Goal: Obtain resource: Download file/media

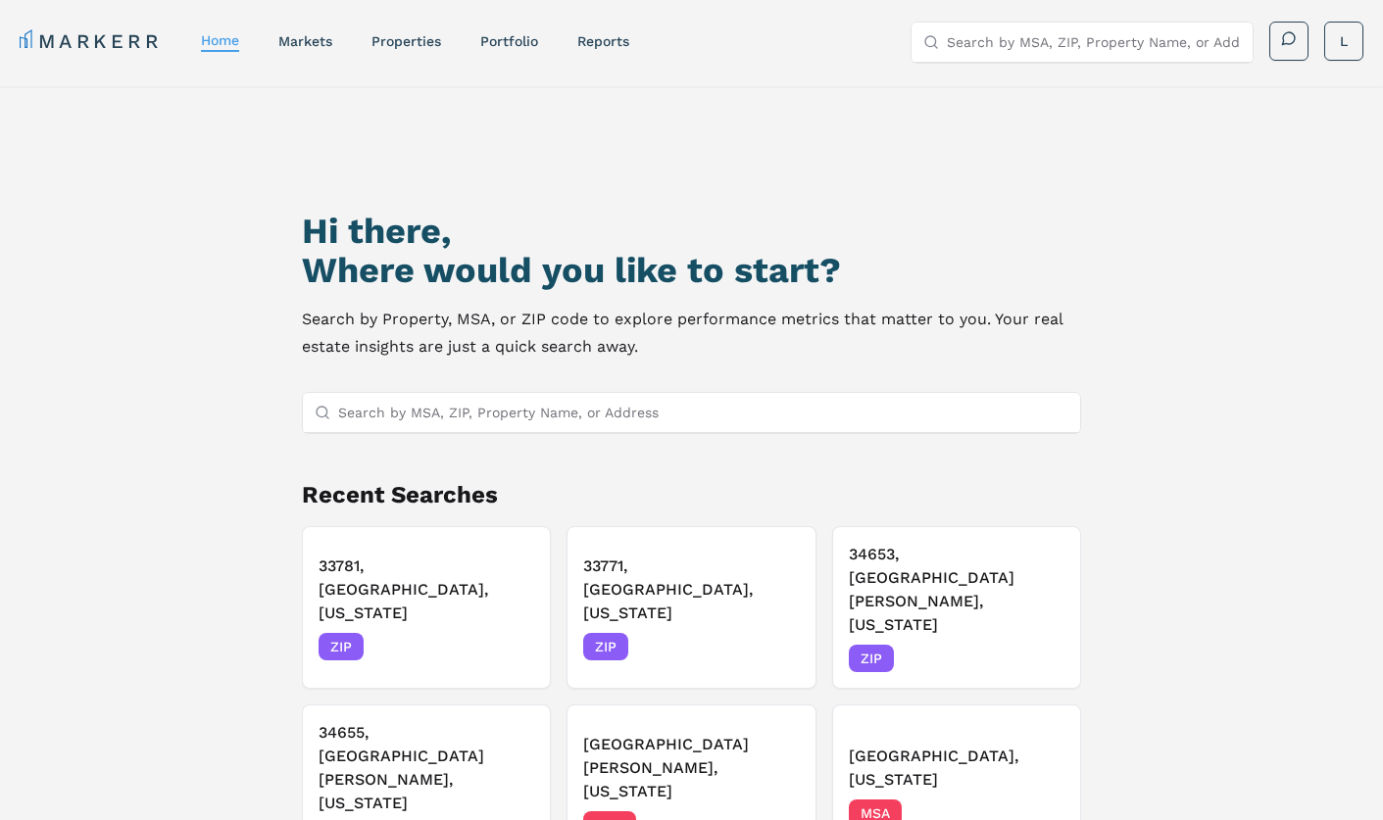
click at [574, 411] on input "Search by MSA, ZIP, Property Name, or Address" at bounding box center [703, 412] width 731 height 39
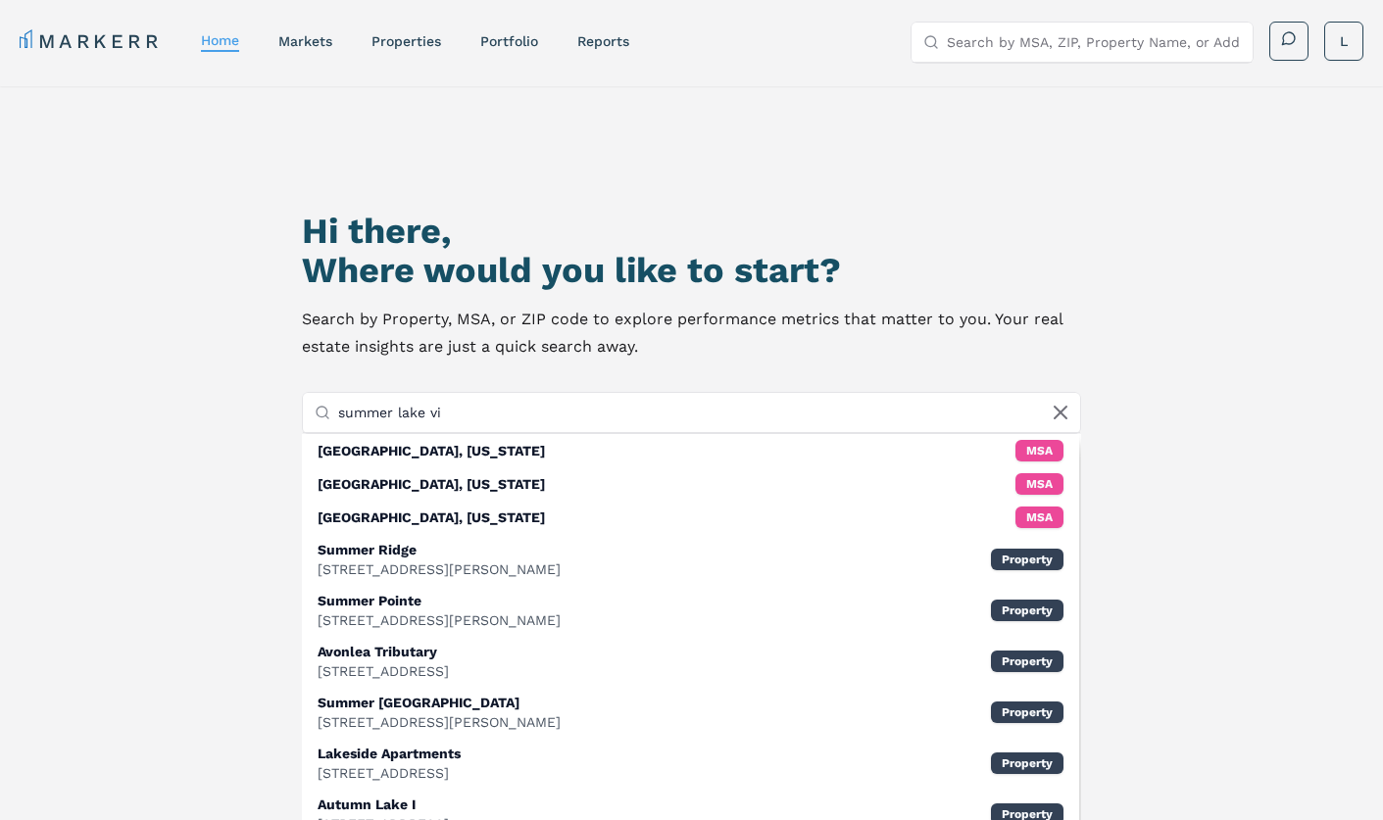
type input "summer lake vil"
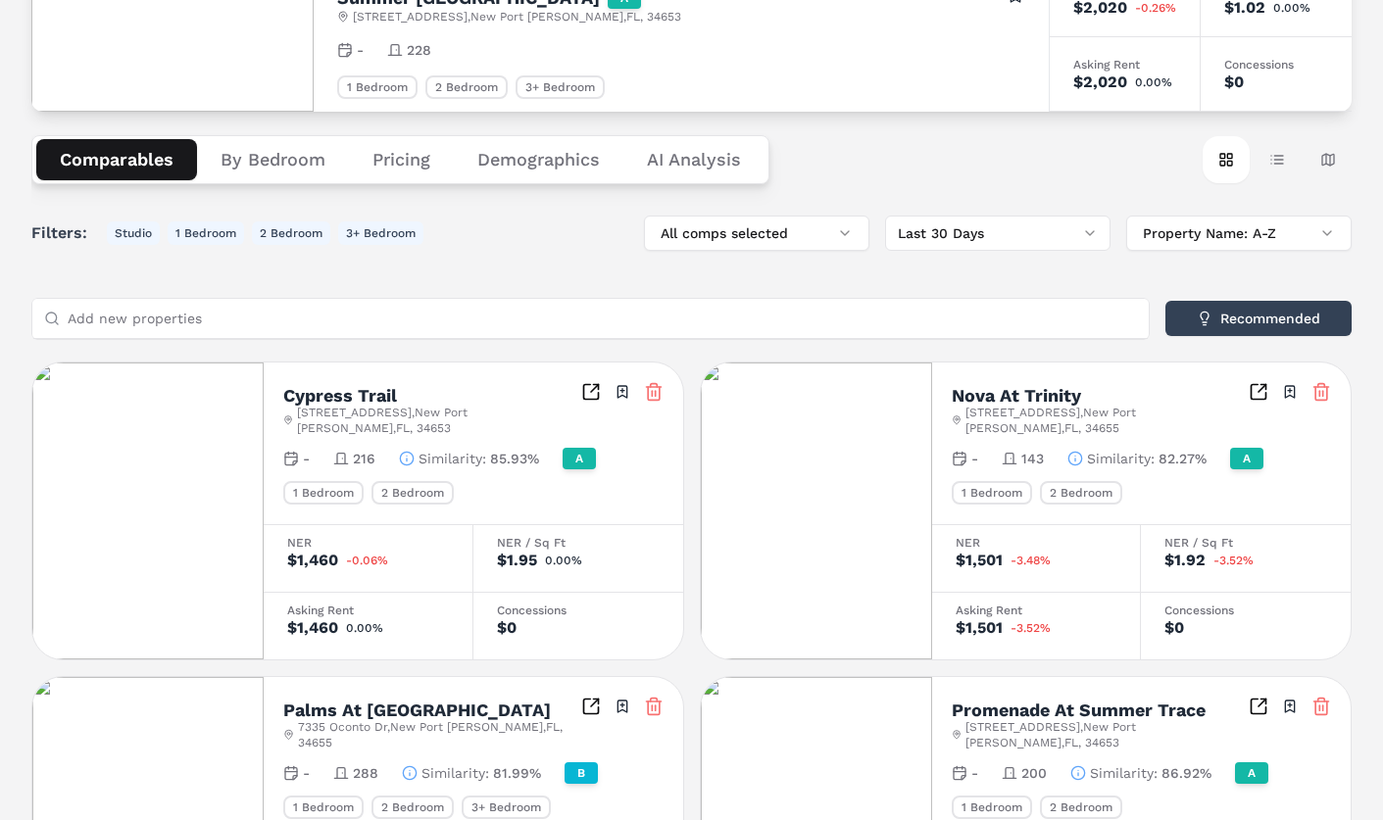
scroll to position [147, 0]
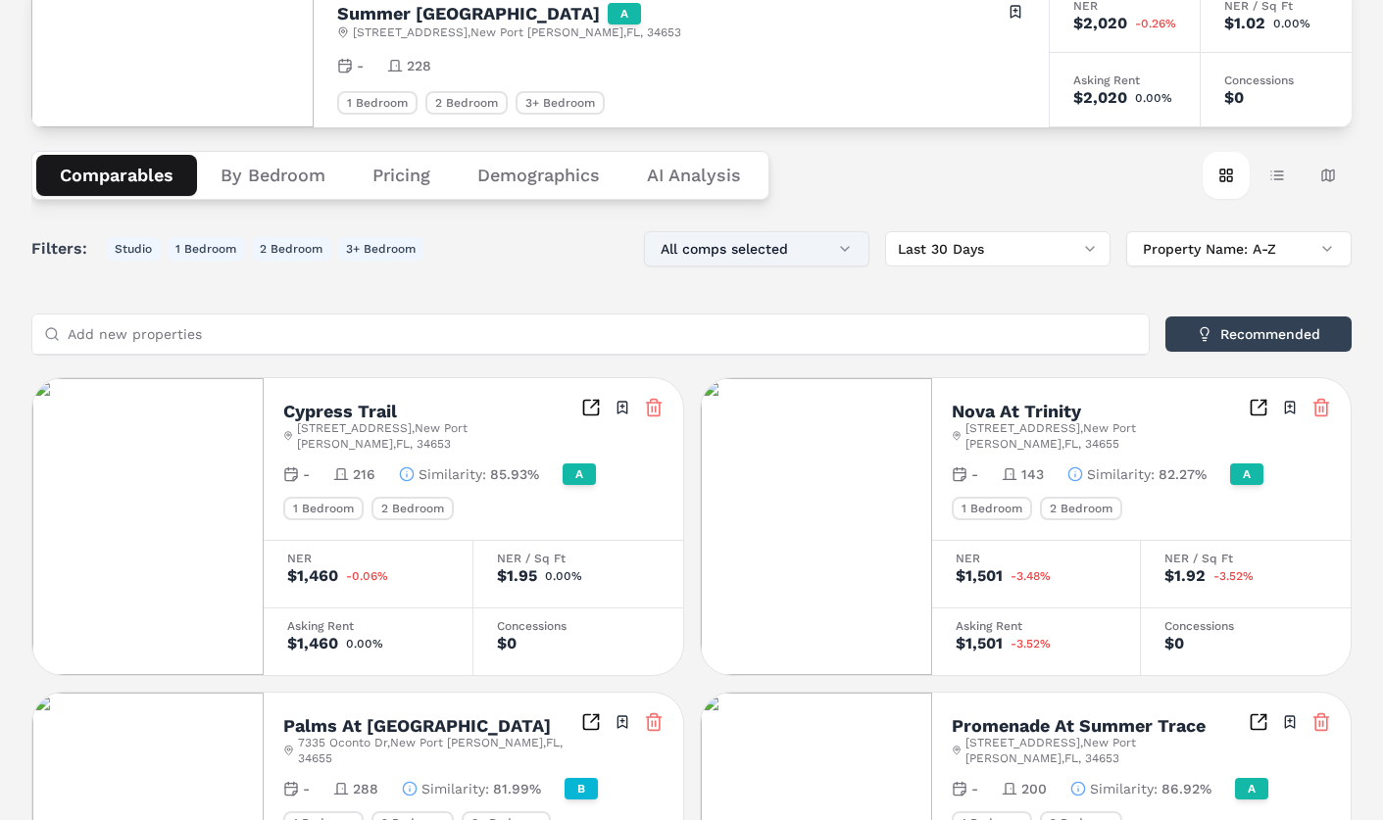
click at [846, 241] on button "All comps selected" at bounding box center [756, 248] width 225 height 35
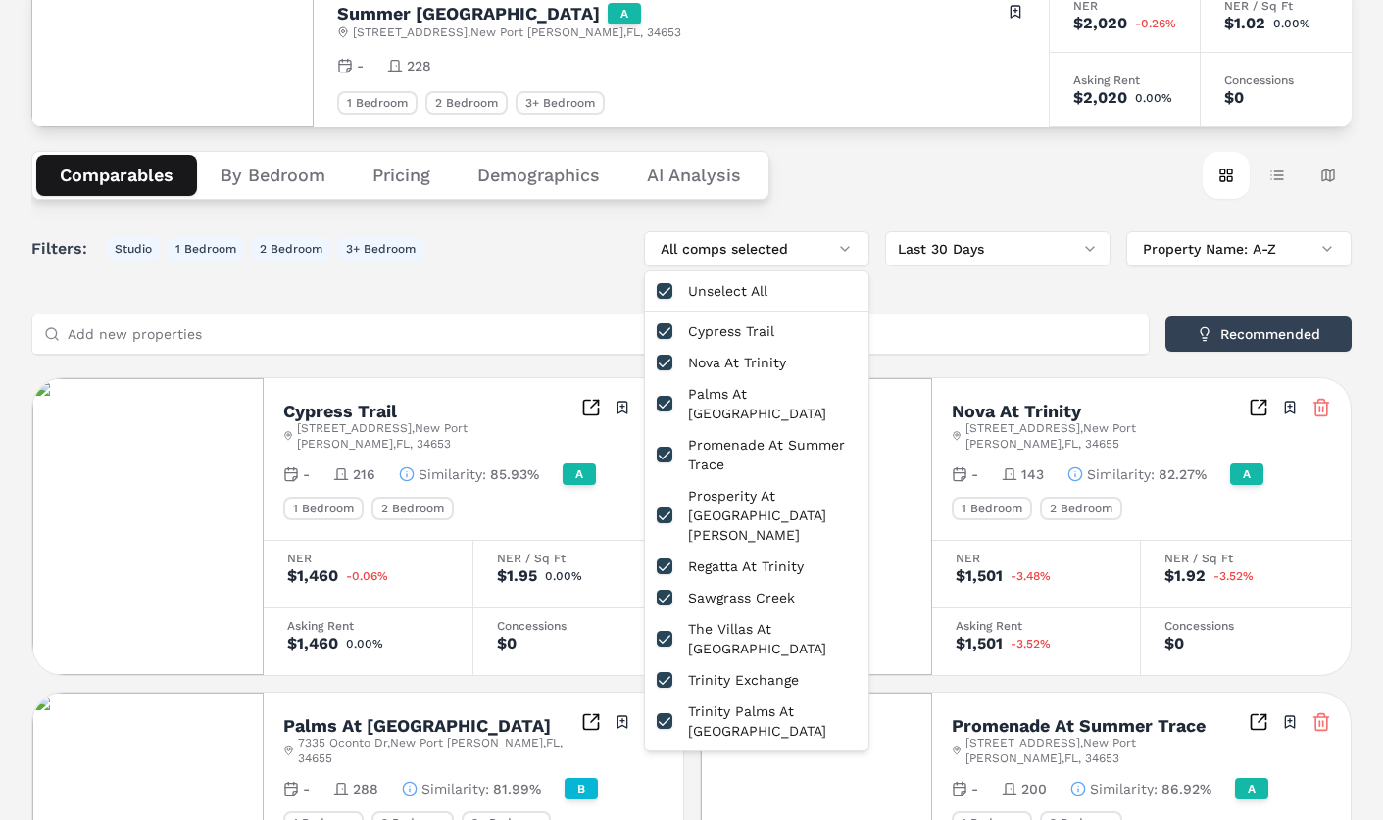
click at [843, 212] on div "Comparables By Bedroom Pricing Demographics AI Analysis Card view Table view Ma…" at bounding box center [691, 175] width 1320 height 96
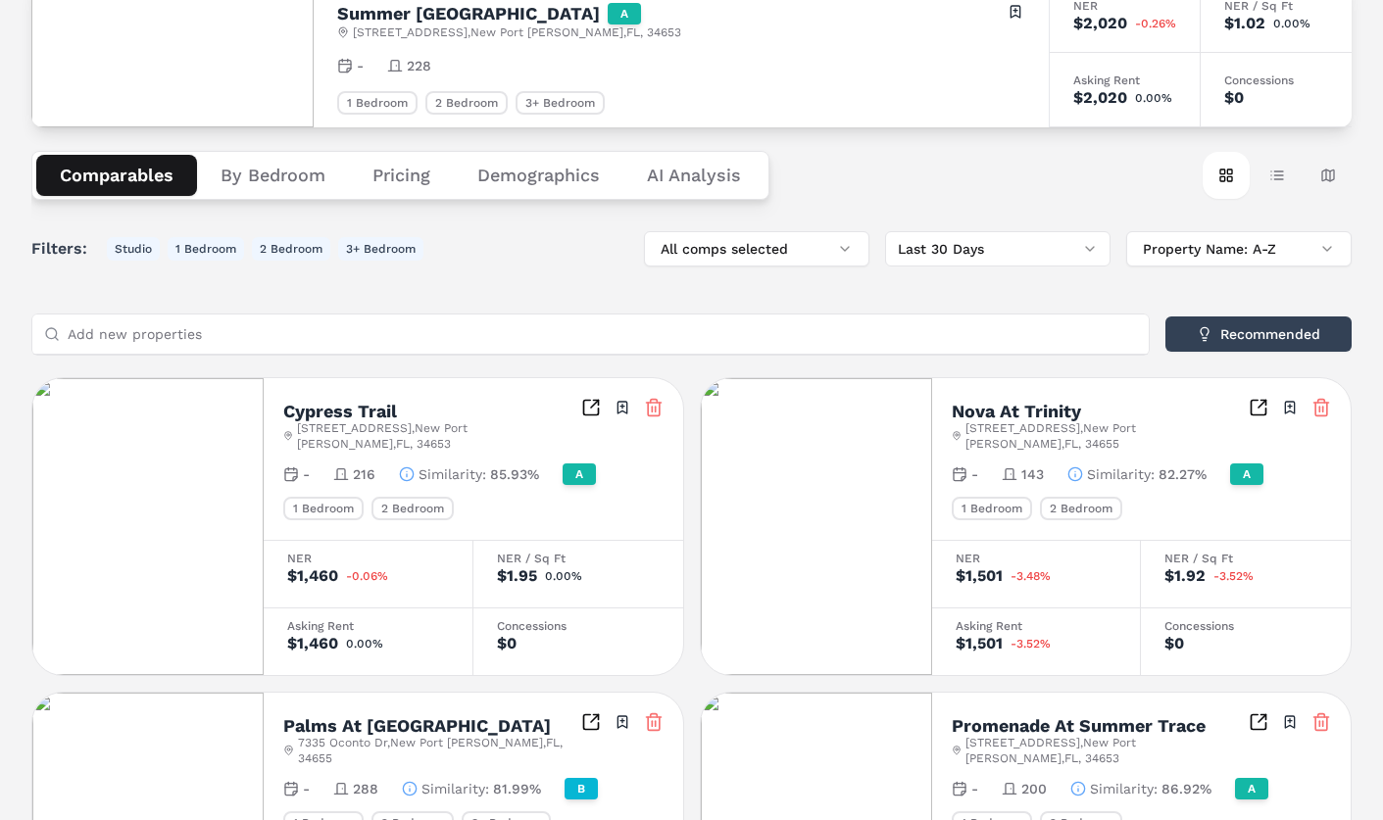
click at [250, 178] on button "By Bedroom" at bounding box center [273, 175] width 152 height 41
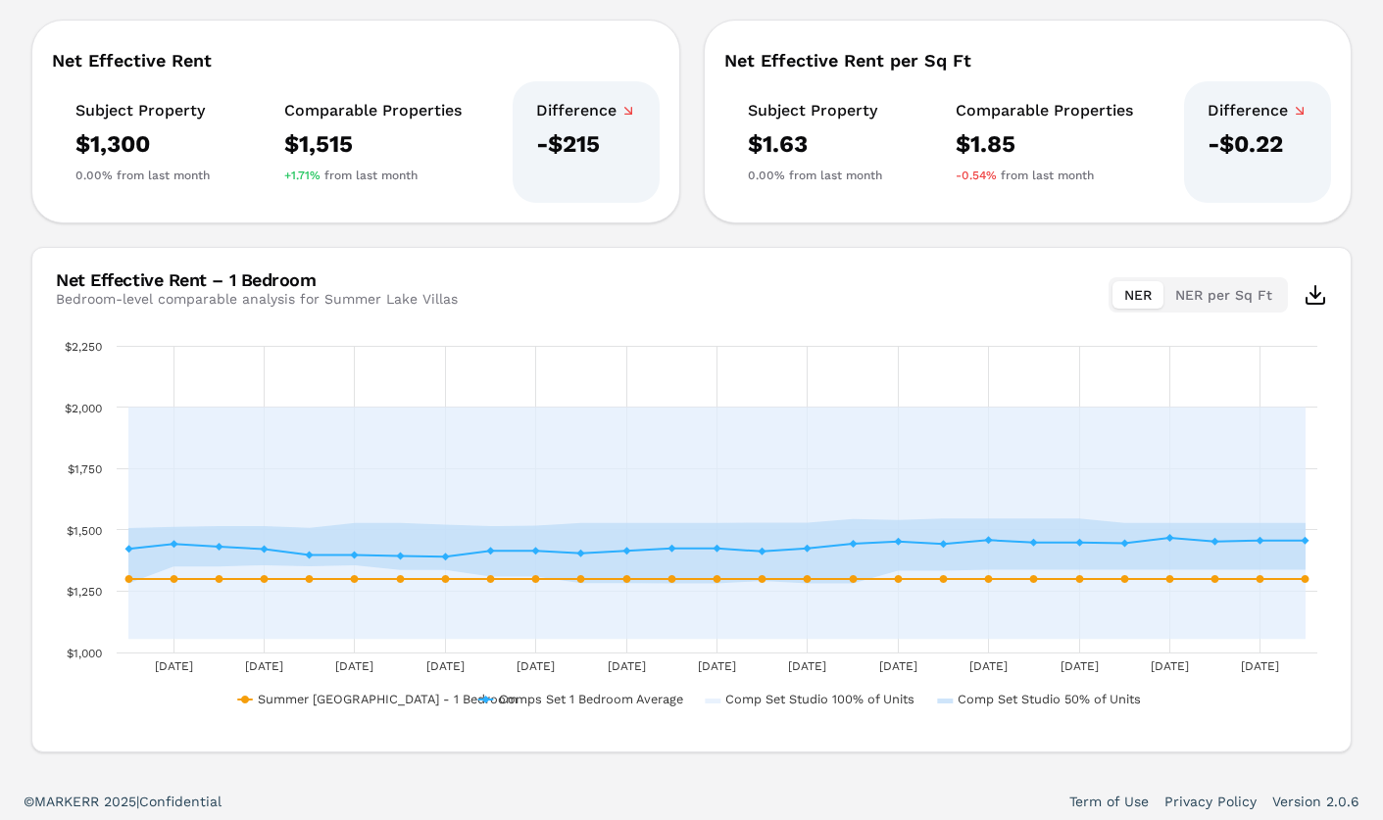
scroll to position [475, 0]
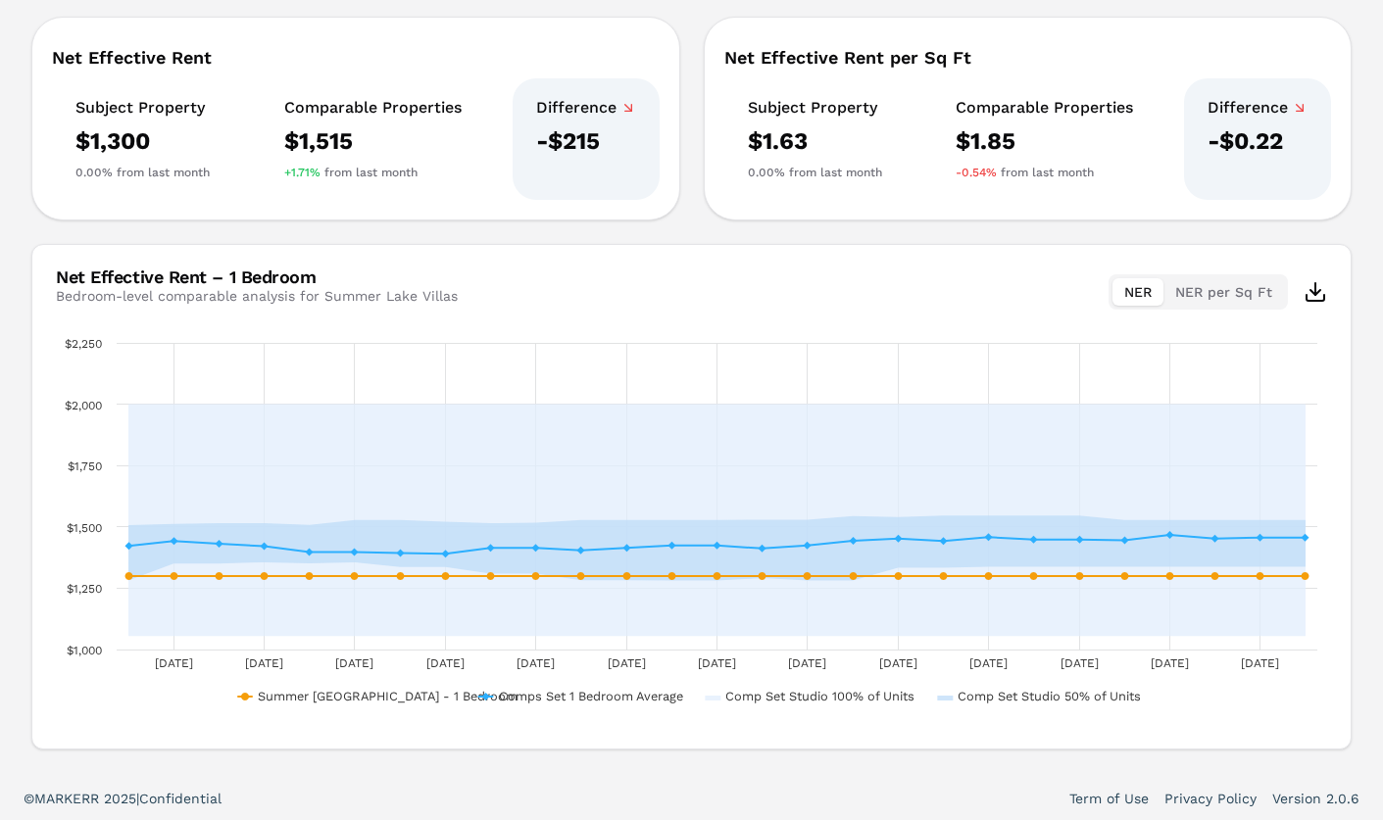
click at [1199, 297] on button "NER per Sq Ft" at bounding box center [1223, 291] width 121 height 27
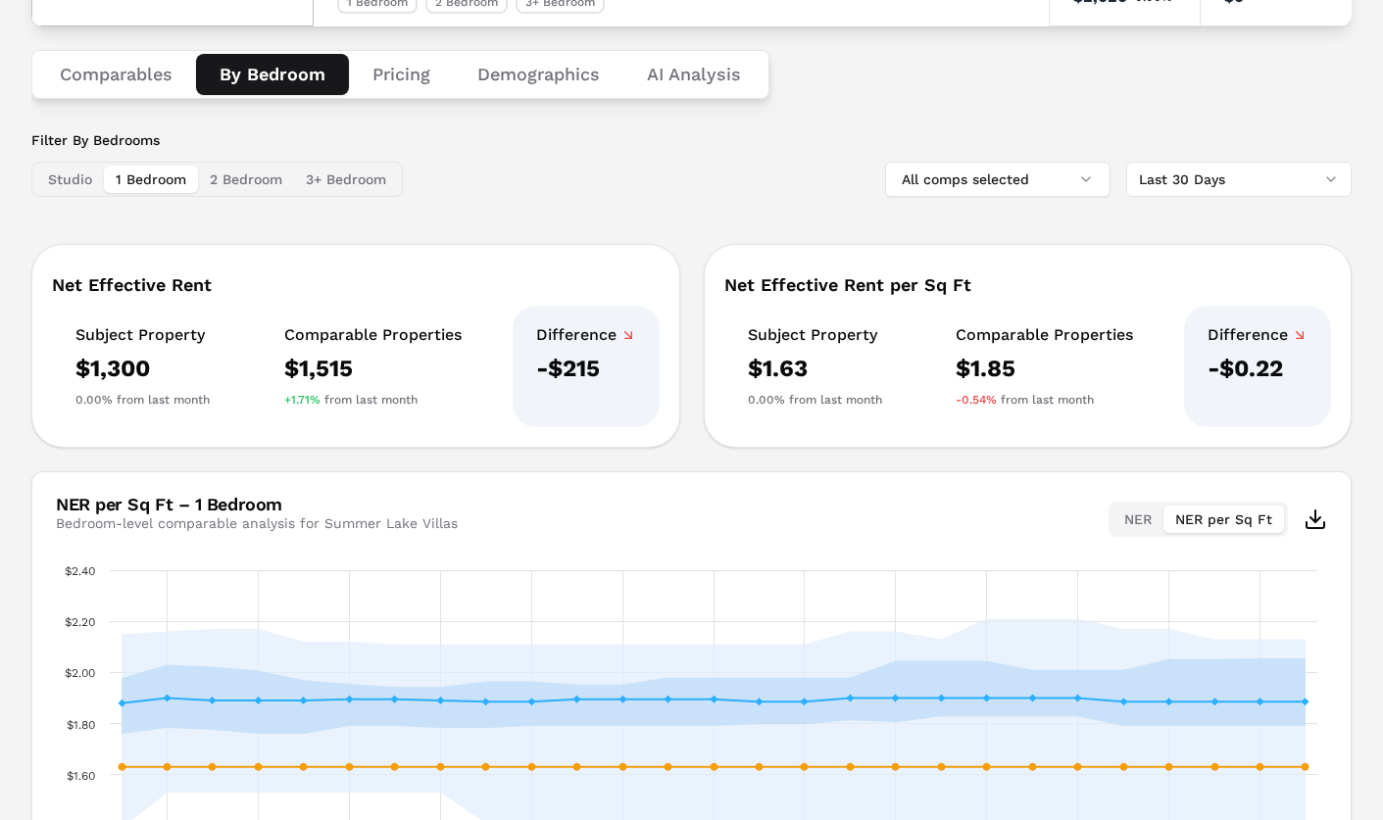
scroll to position [247, 0]
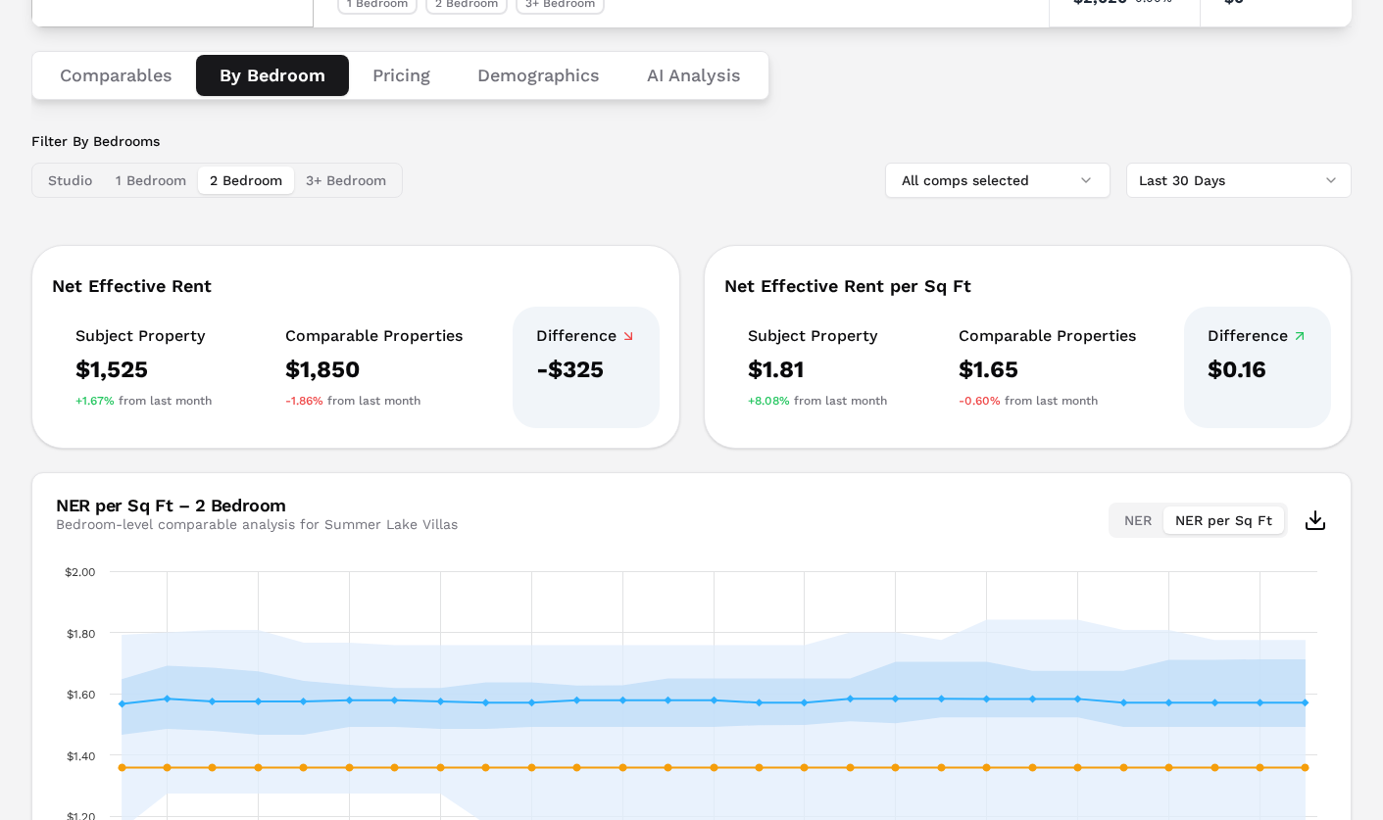
click at [224, 179] on button "2 Bedroom" at bounding box center [246, 180] width 96 height 27
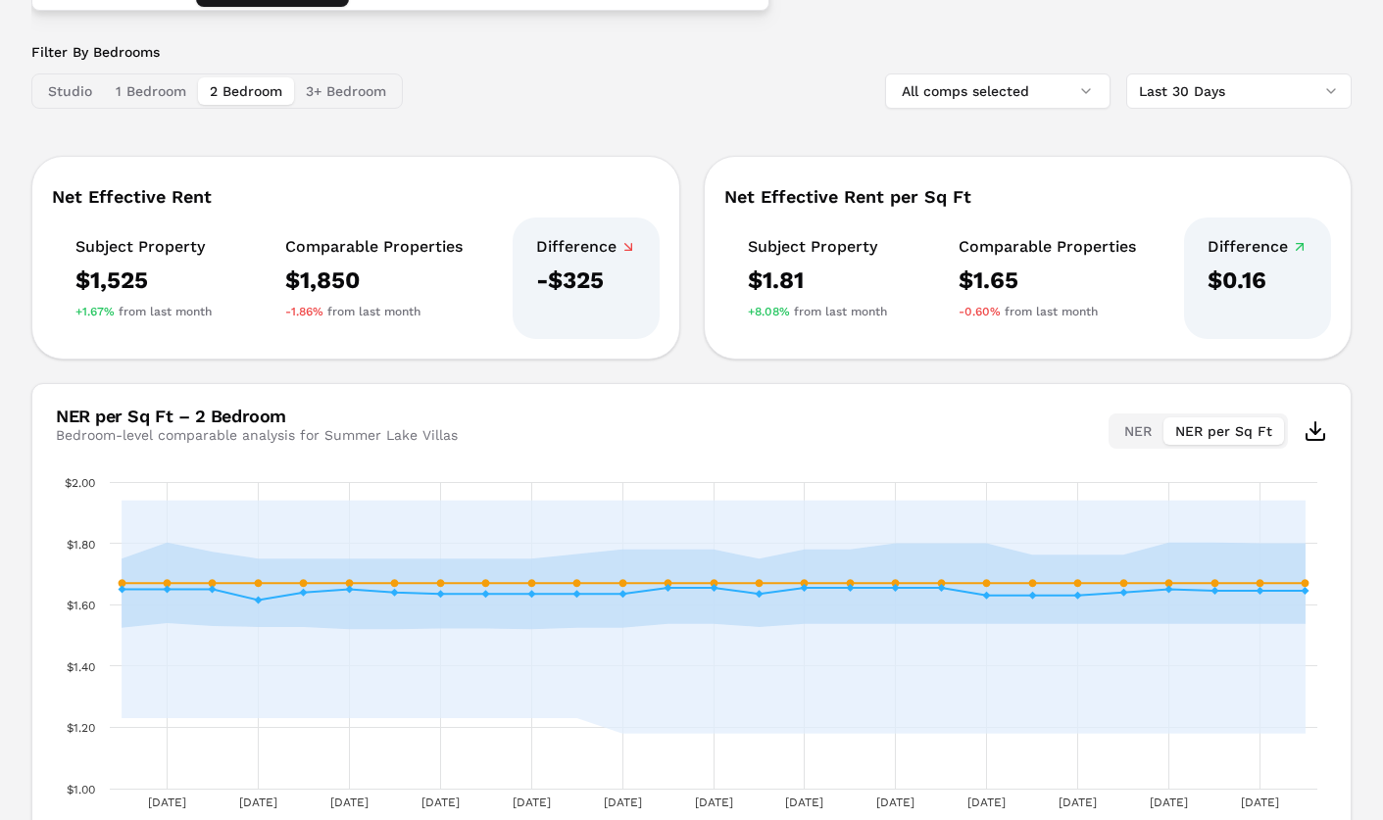
scroll to position [319, 0]
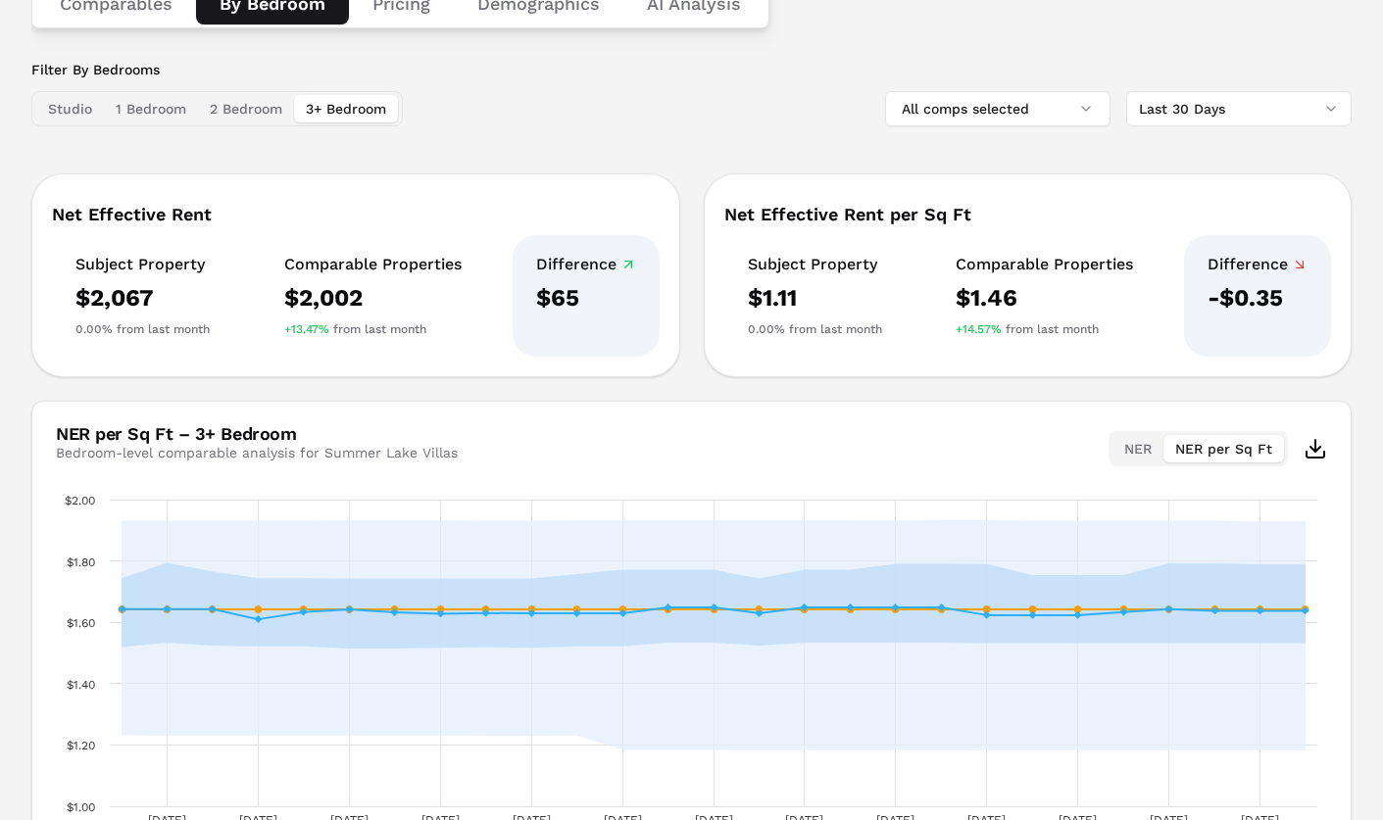
click at [345, 100] on button "3+ Bedroom" at bounding box center [346, 108] width 104 height 27
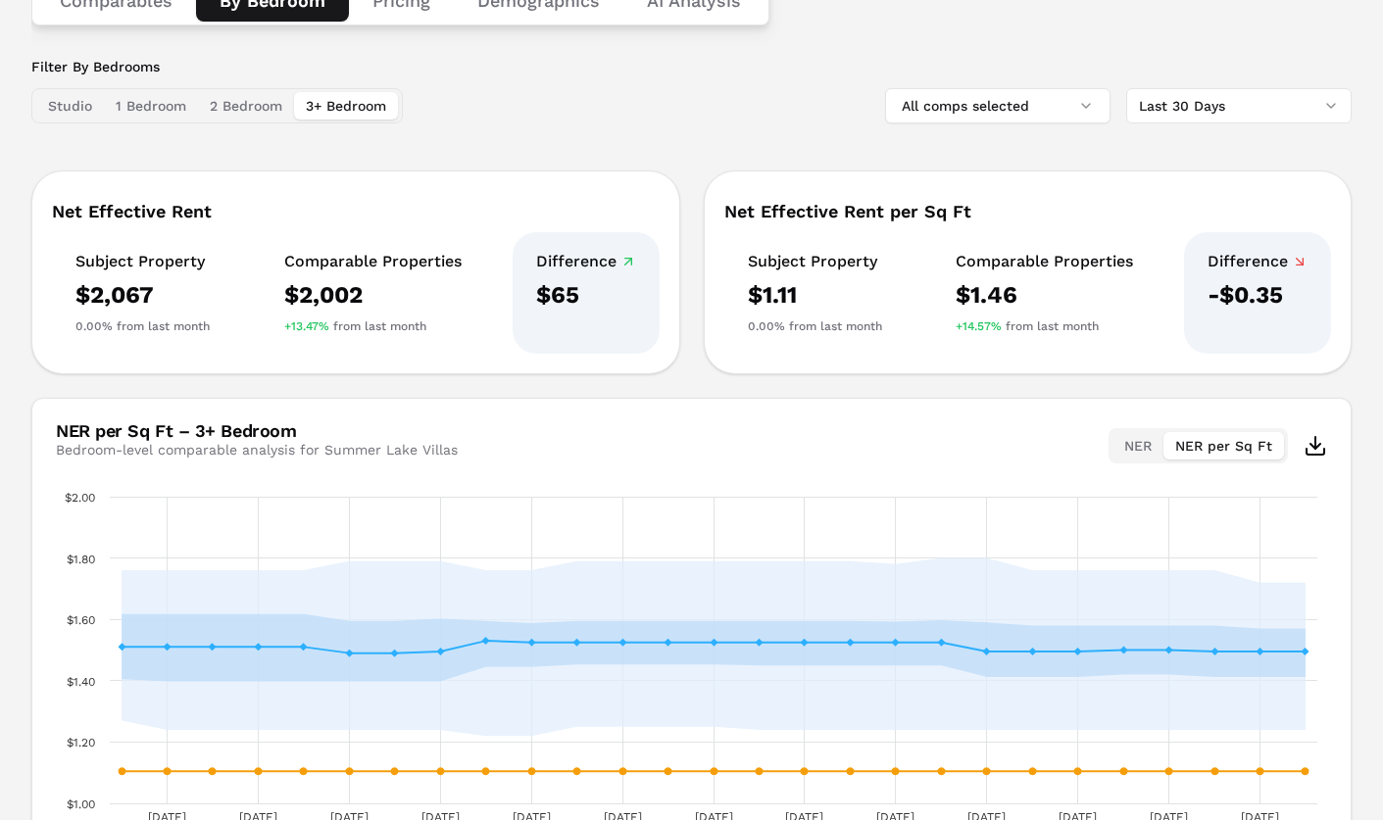
scroll to position [240, 0]
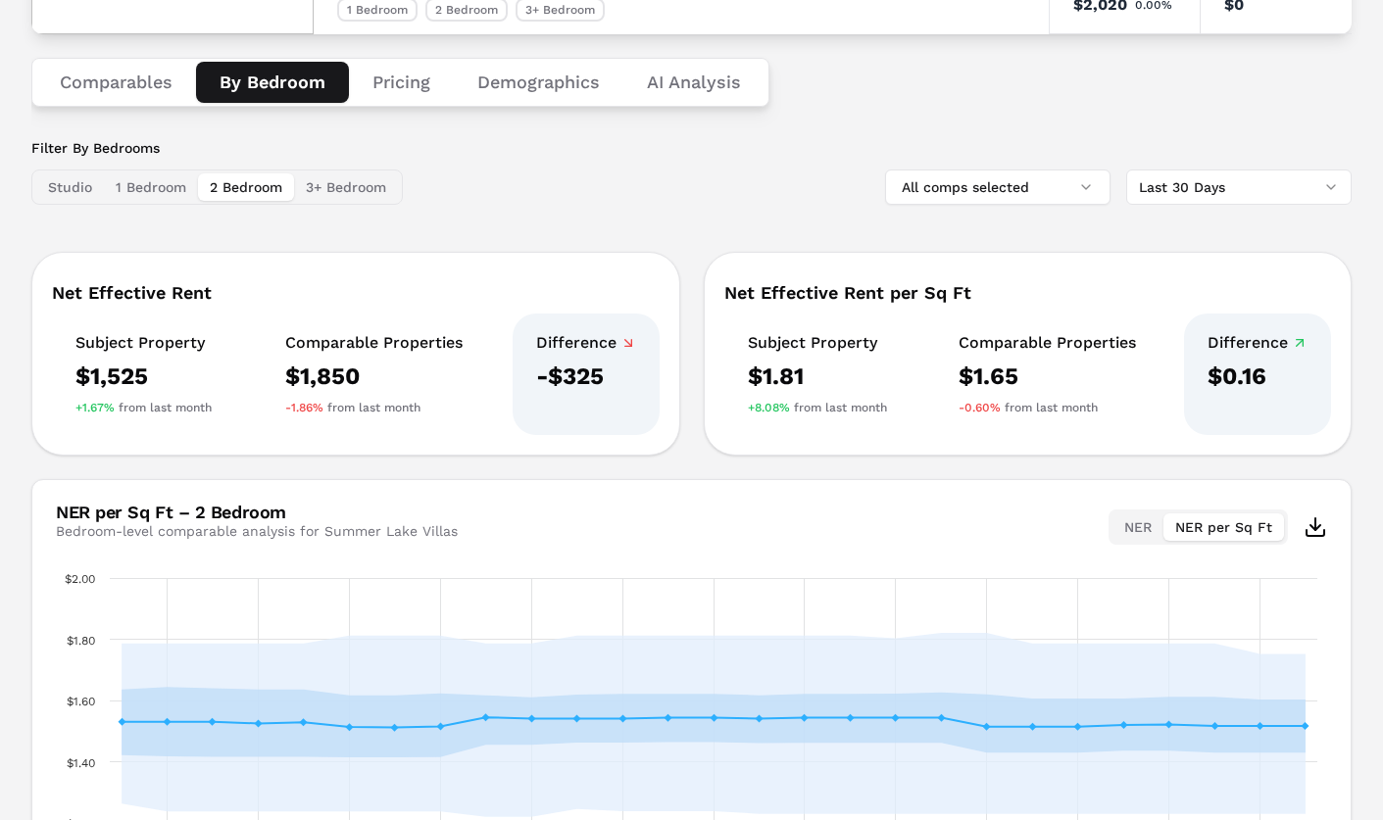
click at [248, 190] on button "2 Bedroom" at bounding box center [246, 186] width 96 height 27
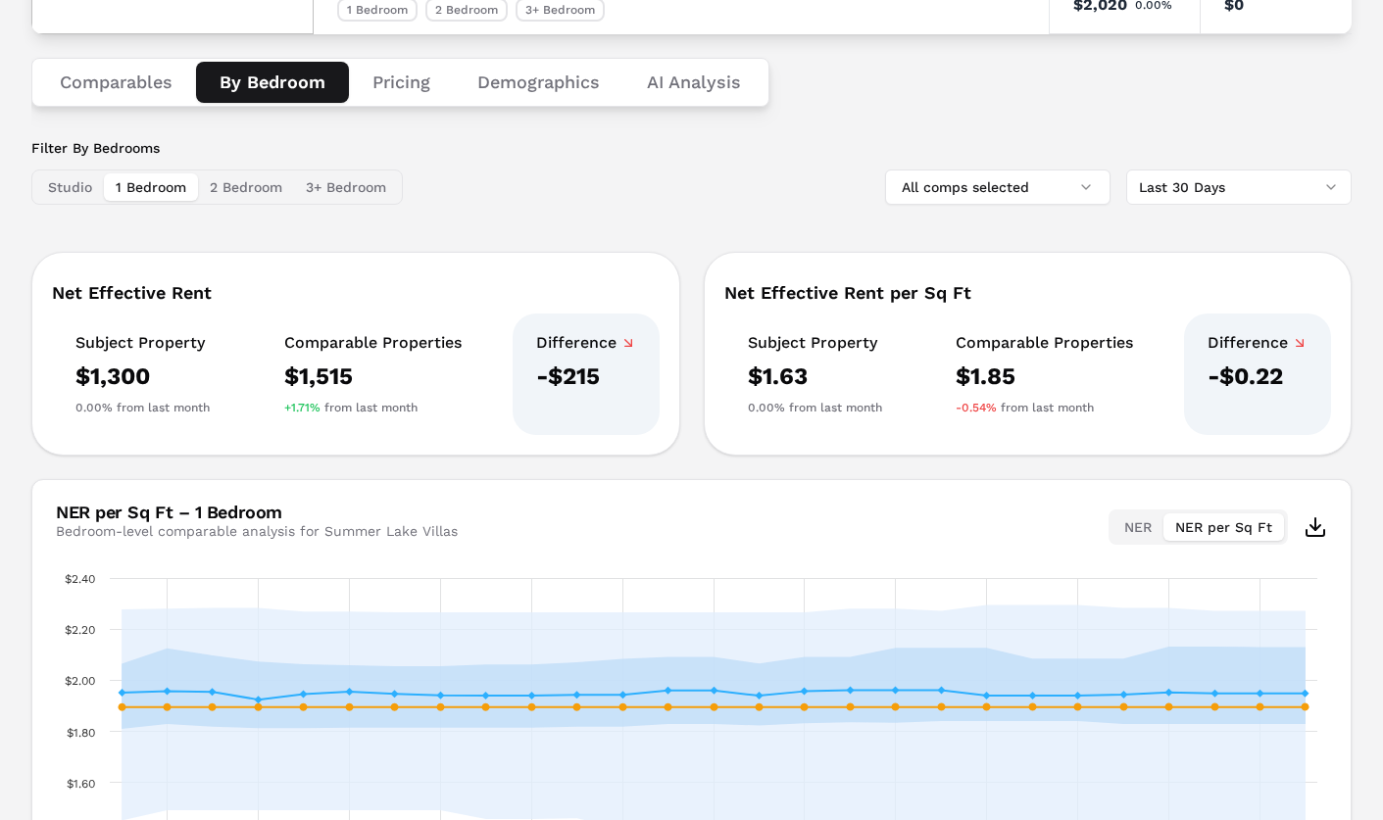
click at [163, 184] on button "1 Bedroom" at bounding box center [151, 186] width 94 height 27
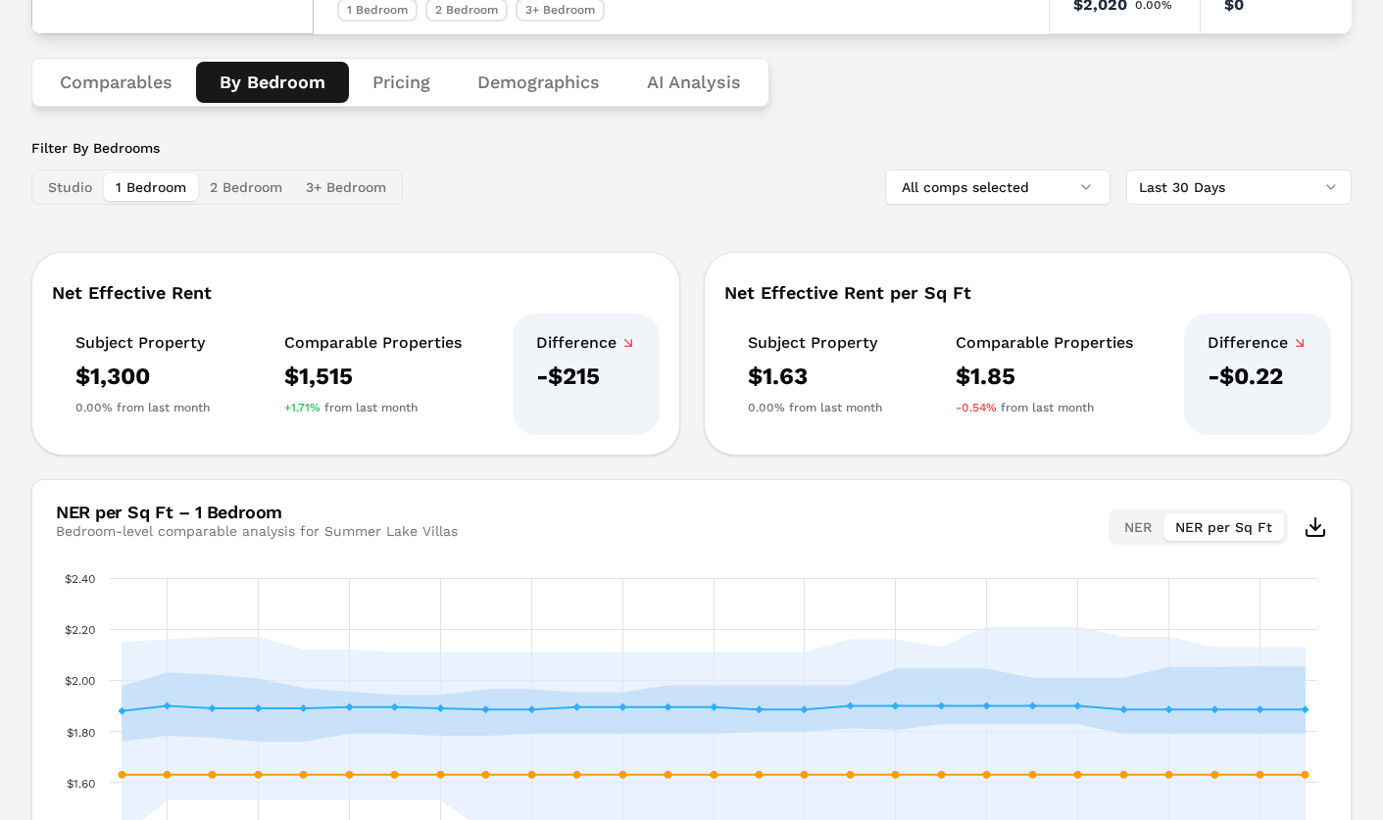
click at [407, 77] on button "Pricing" at bounding box center [401, 82] width 105 height 41
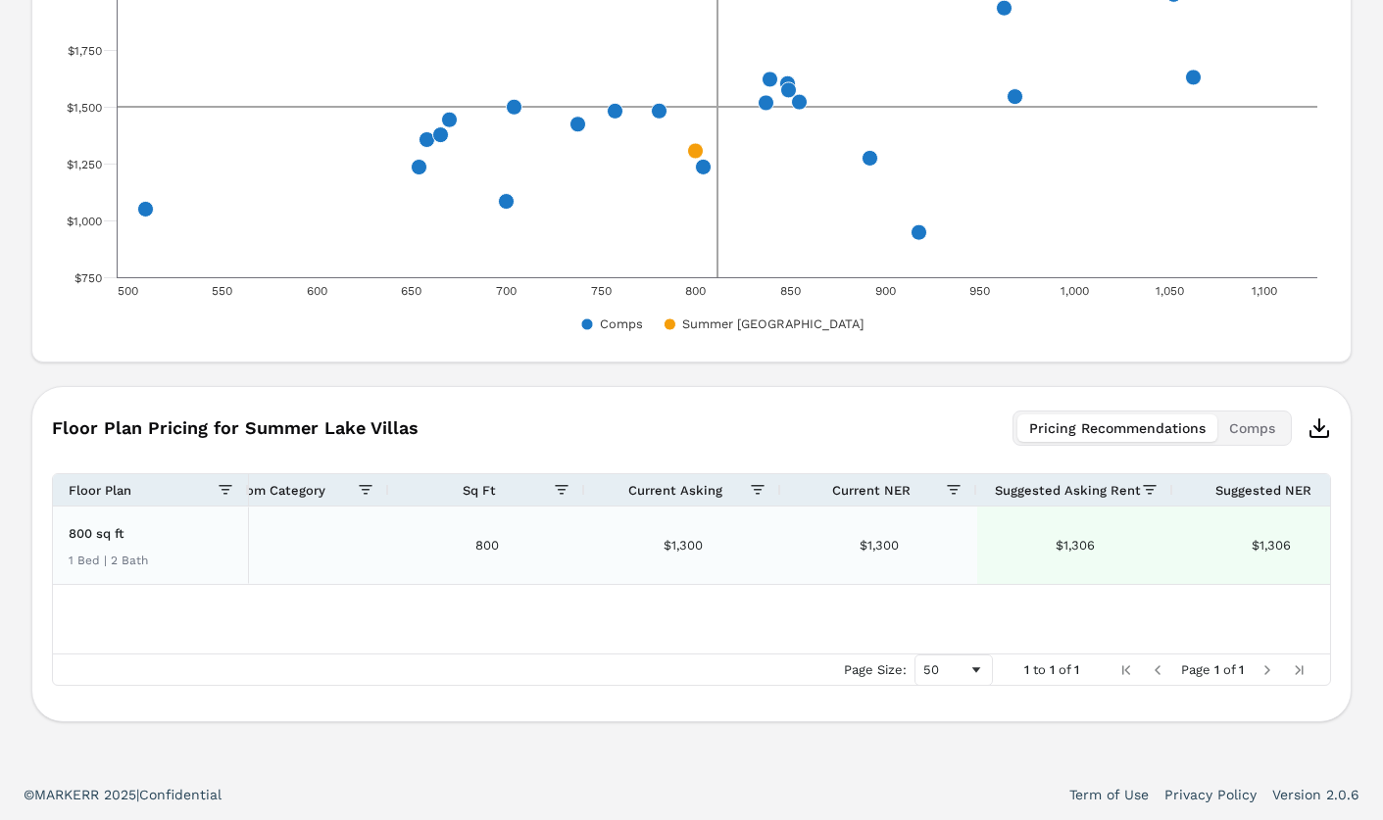
scroll to position [0, 0]
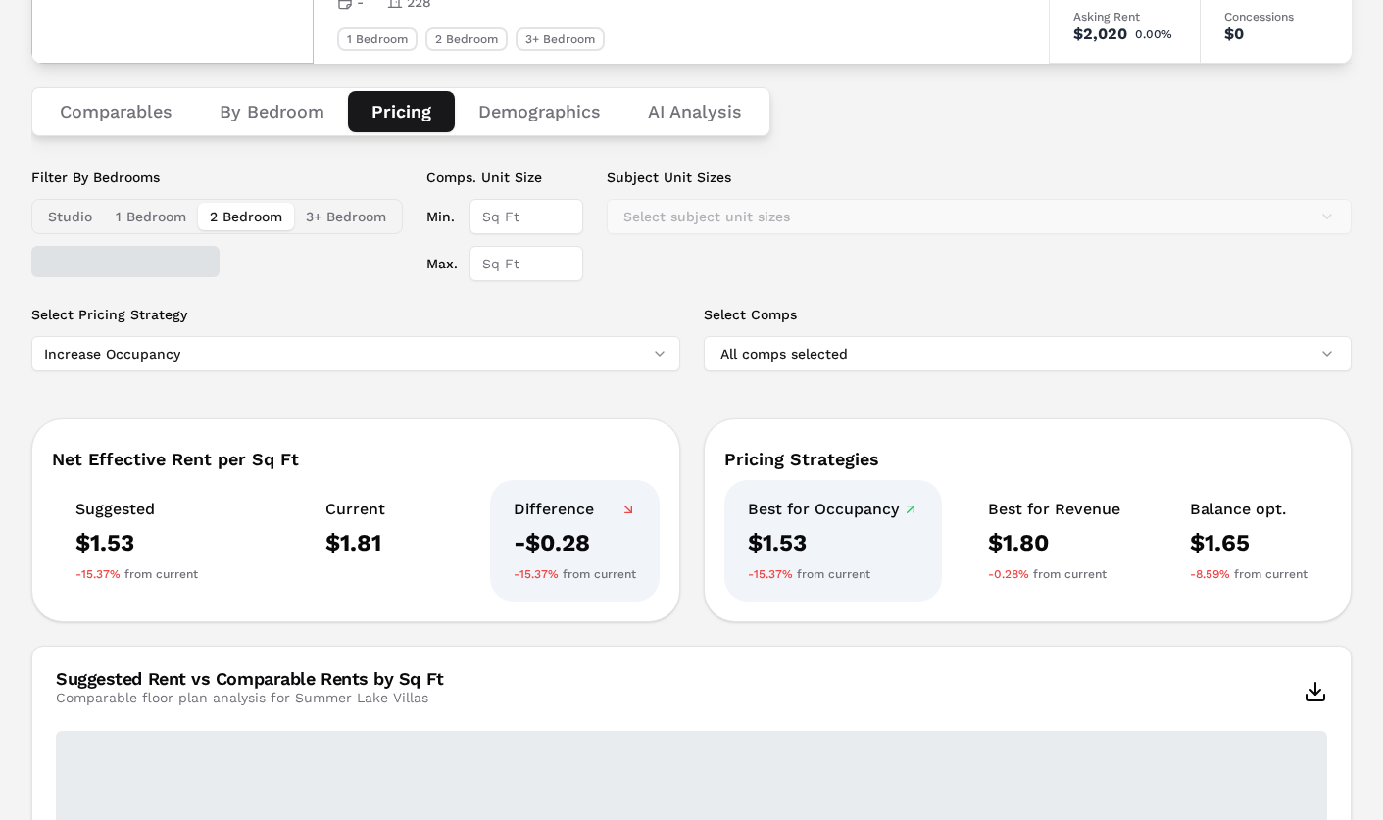
click at [248, 212] on button "2 Bedroom" at bounding box center [246, 216] width 96 height 27
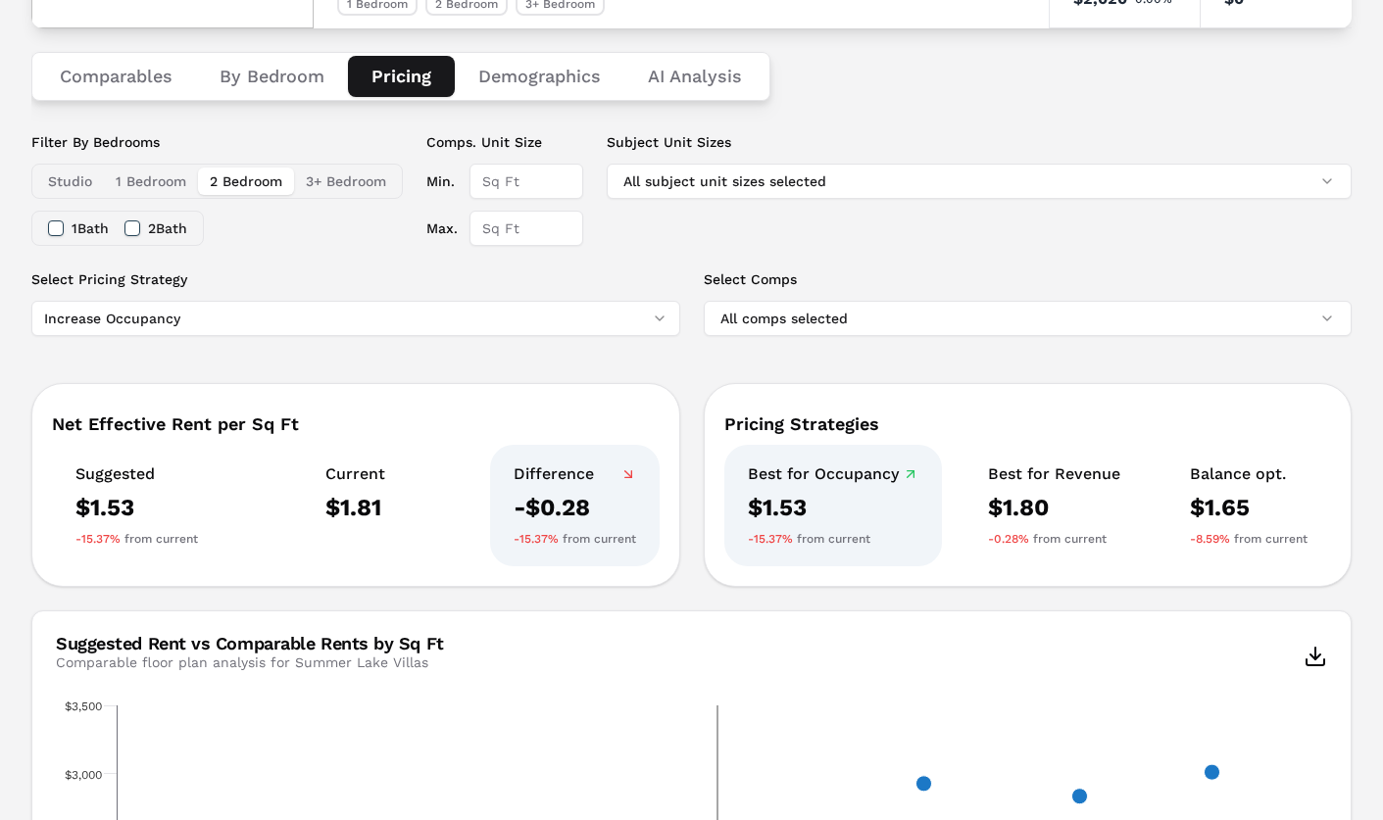
click at [331, 308] on html "MARKERR home markets properties Portfolio reports Search by MSA, ZIP, Property …" at bounding box center [691, 676] width 1383 height 1845
click at [367, 273] on html "MARKERR home markets properties Portfolio reports Search by MSA, ZIP, Property …" at bounding box center [691, 676] width 1383 height 1845
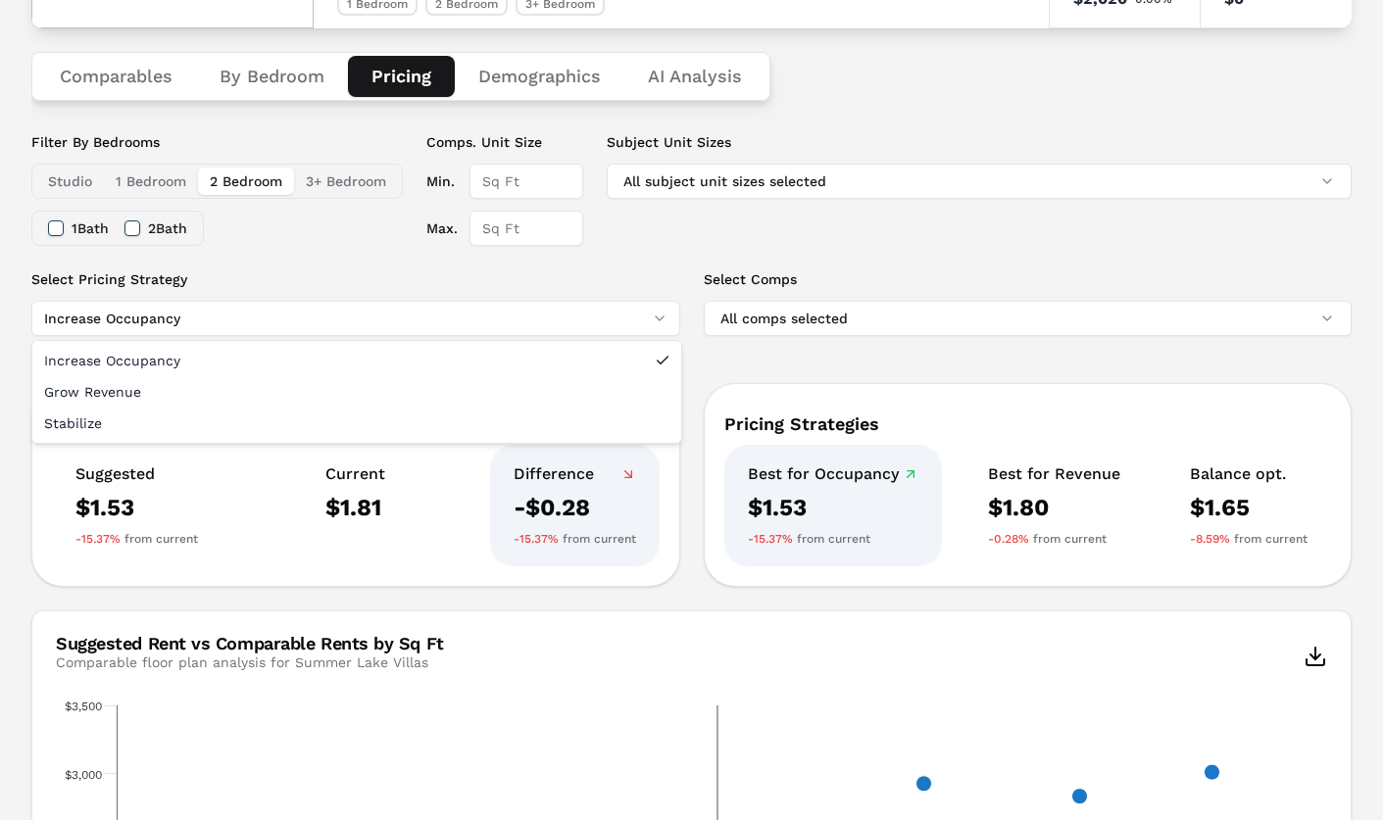
click at [379, 325] on html "MARKERR home markets properties Portfolio reports Search by MSA, ZIP, Property …" at bounding box center [691, 676] width 1383 height 1845
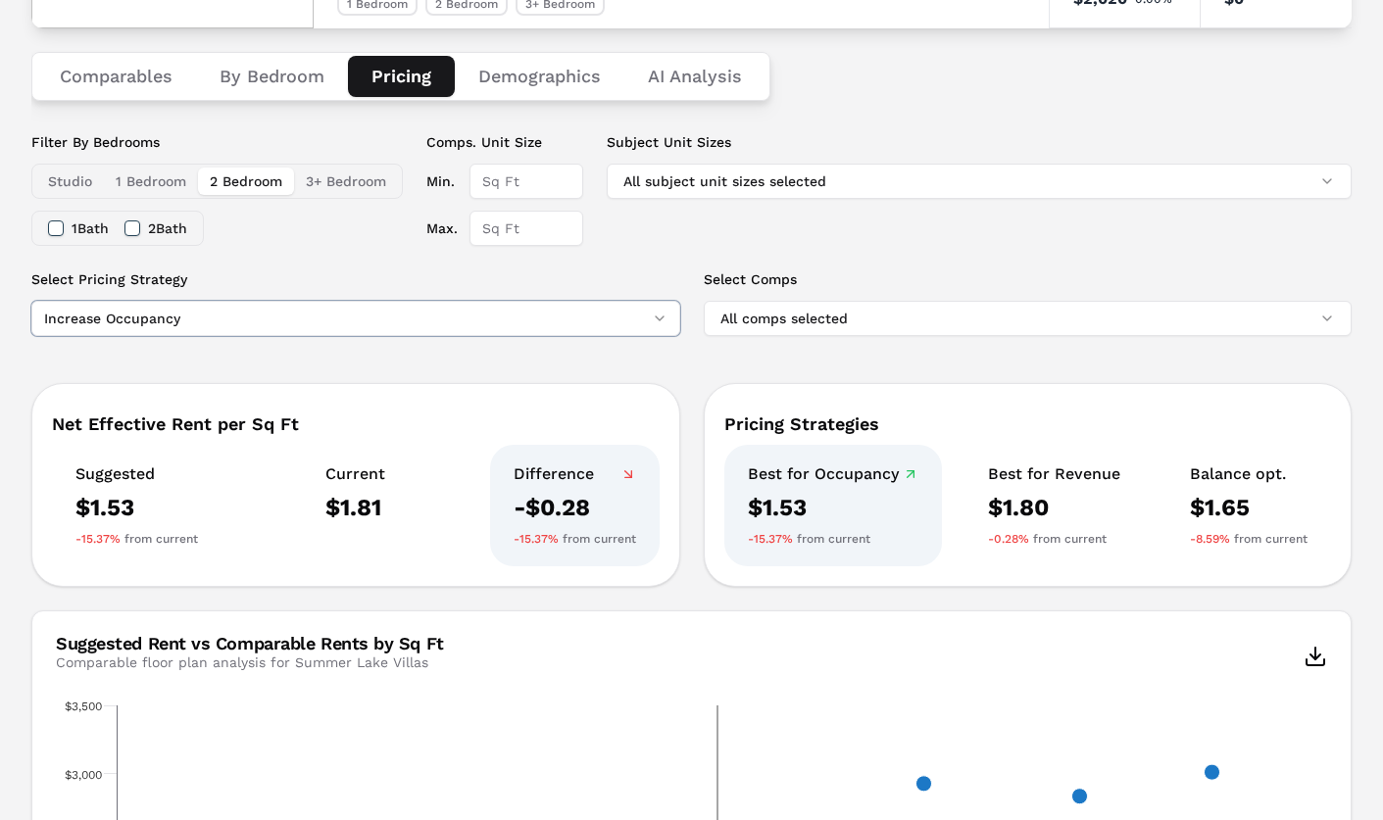
click at [383, 265] on html "MARKERR home markets properties Portfolio reports Search by MSA, ZIP, Property …" at bounding box center [691, 676] width 1383 height 1845
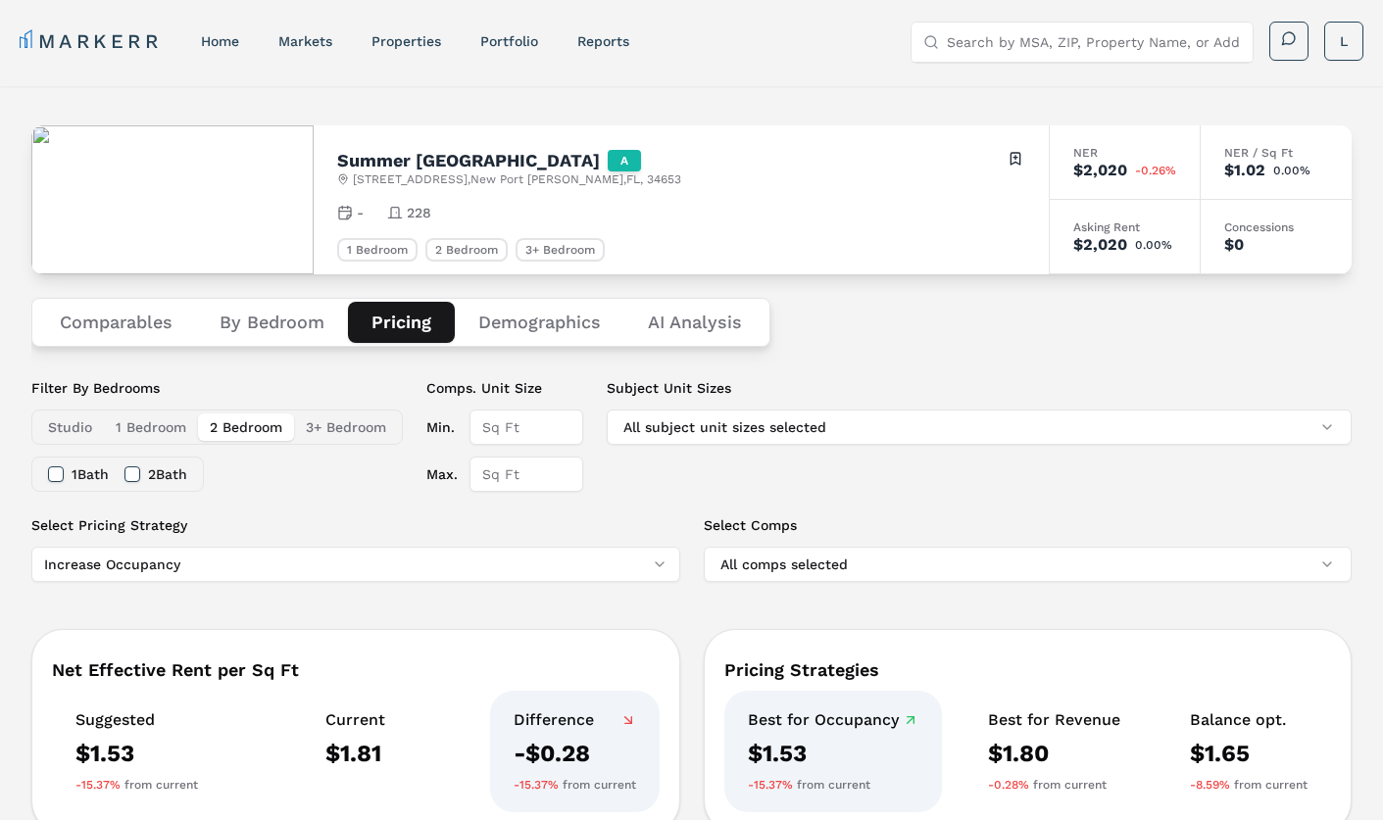
click at [161, 427] on button "1 Bedroom" at bounding box center [151, 427] width 94 height 27
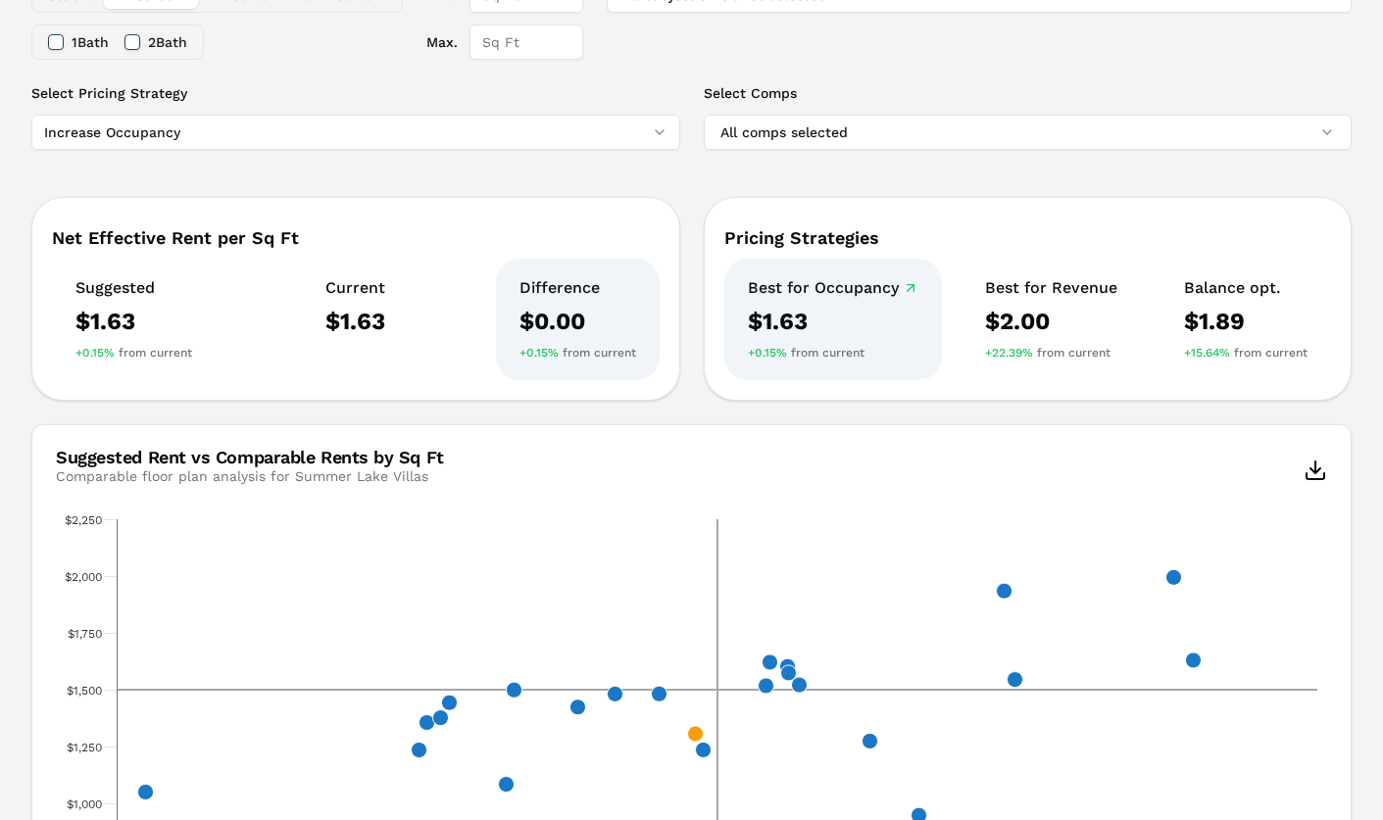
scroll to position [197, 0]
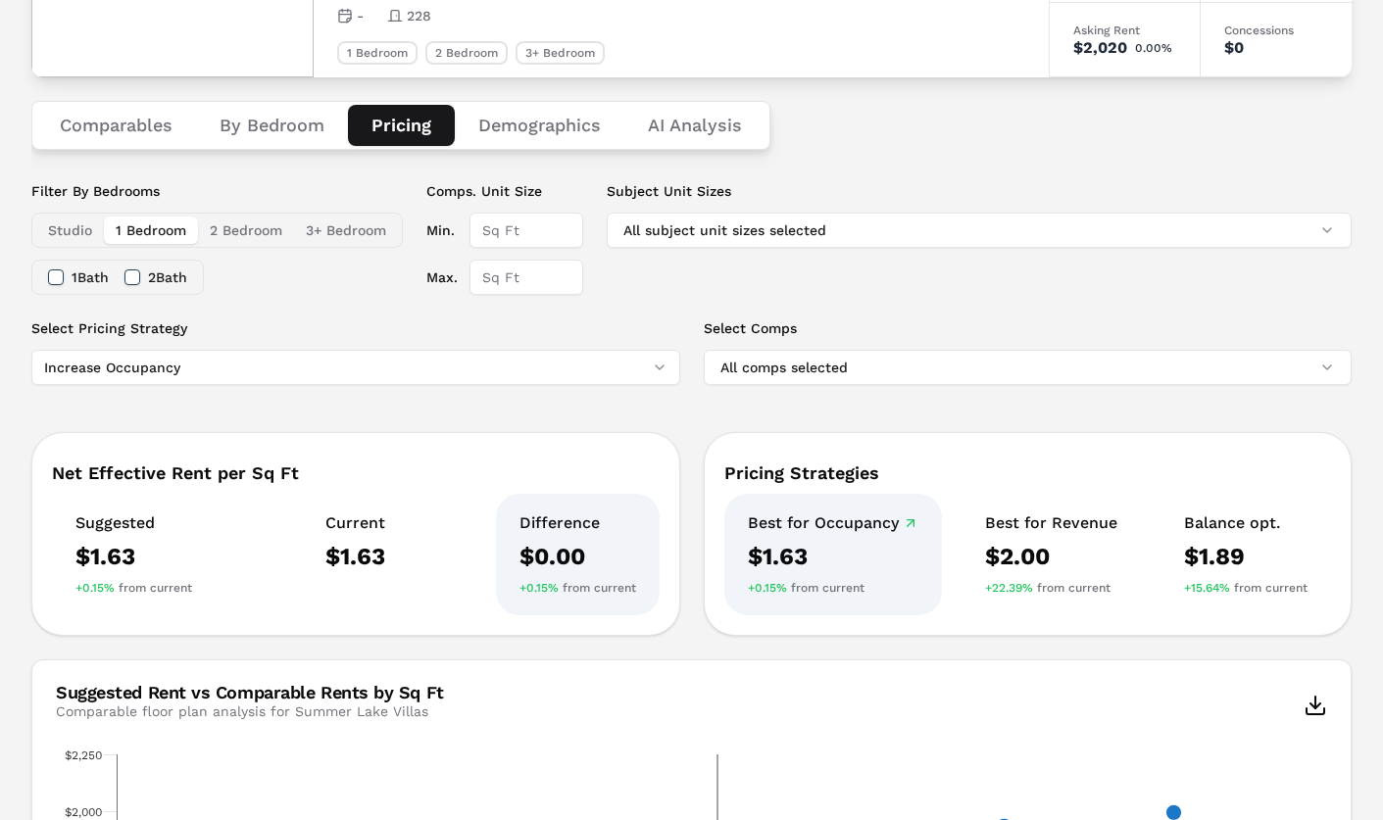
click at [351, 232] on button "3+ Bedroom" at bounding box center [346, 230] width 104 height 27
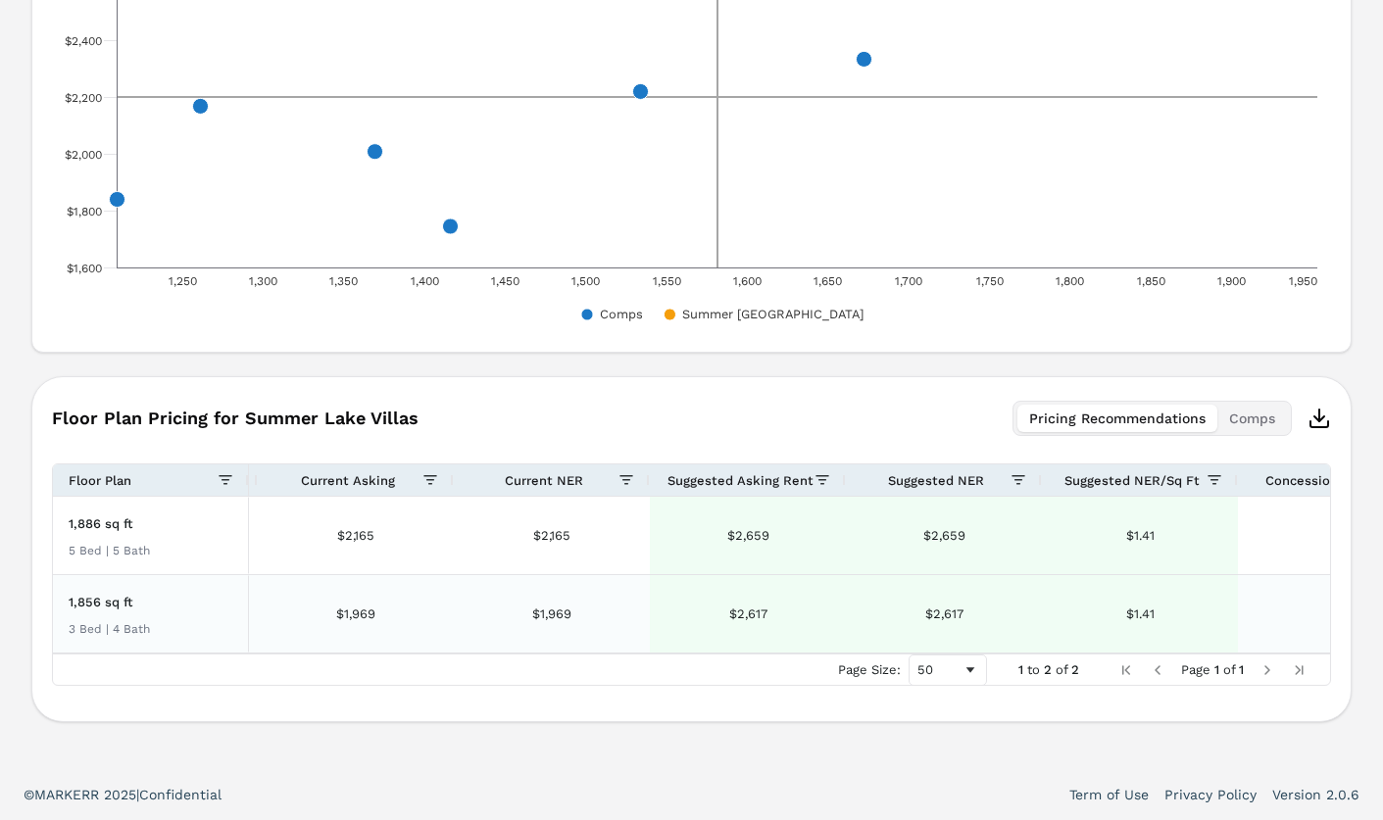
scroll to position [0, 358]
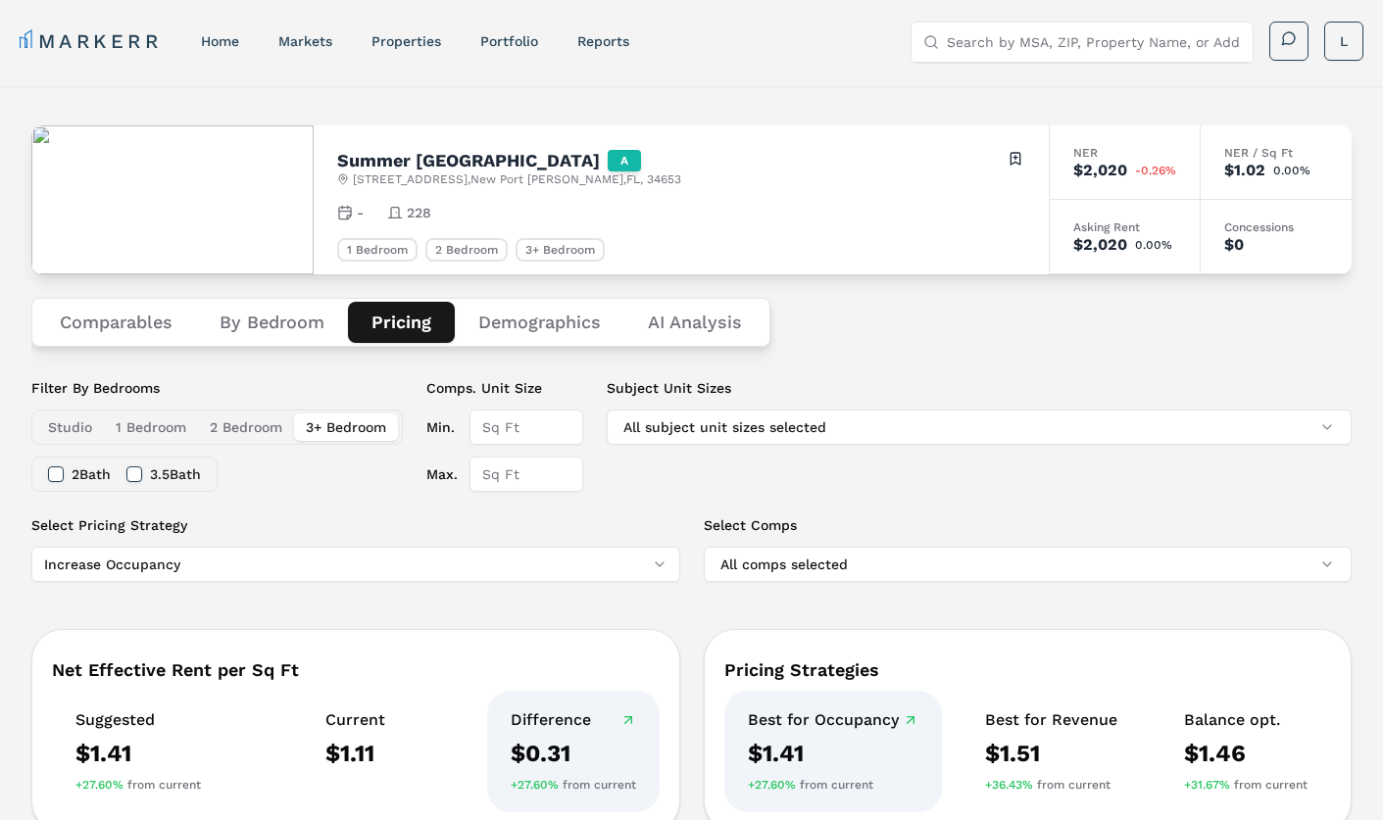
click at [530, 319] on button "Demographics" at bounding box center [540, 322] width 170 height 41
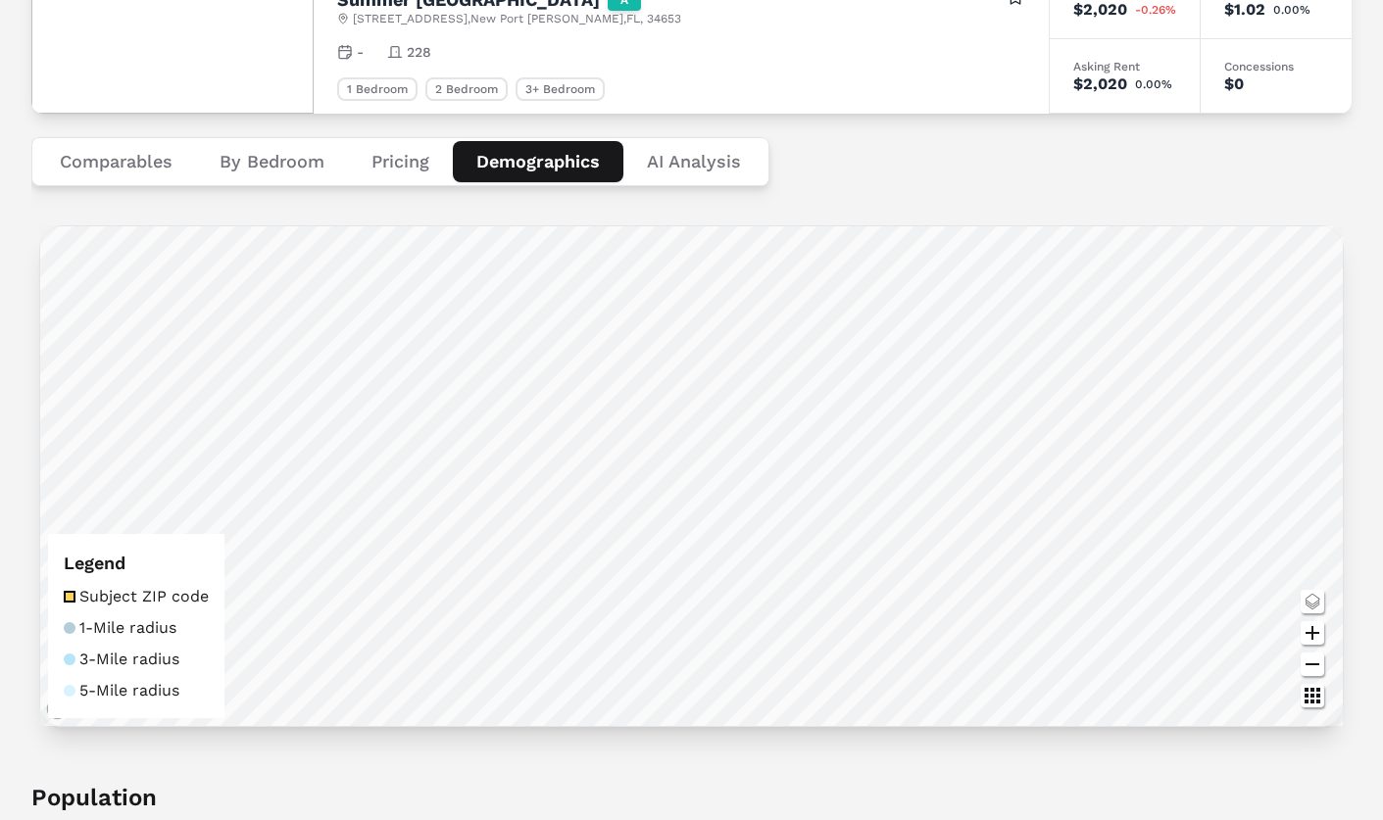
scroll to position [0, 0]
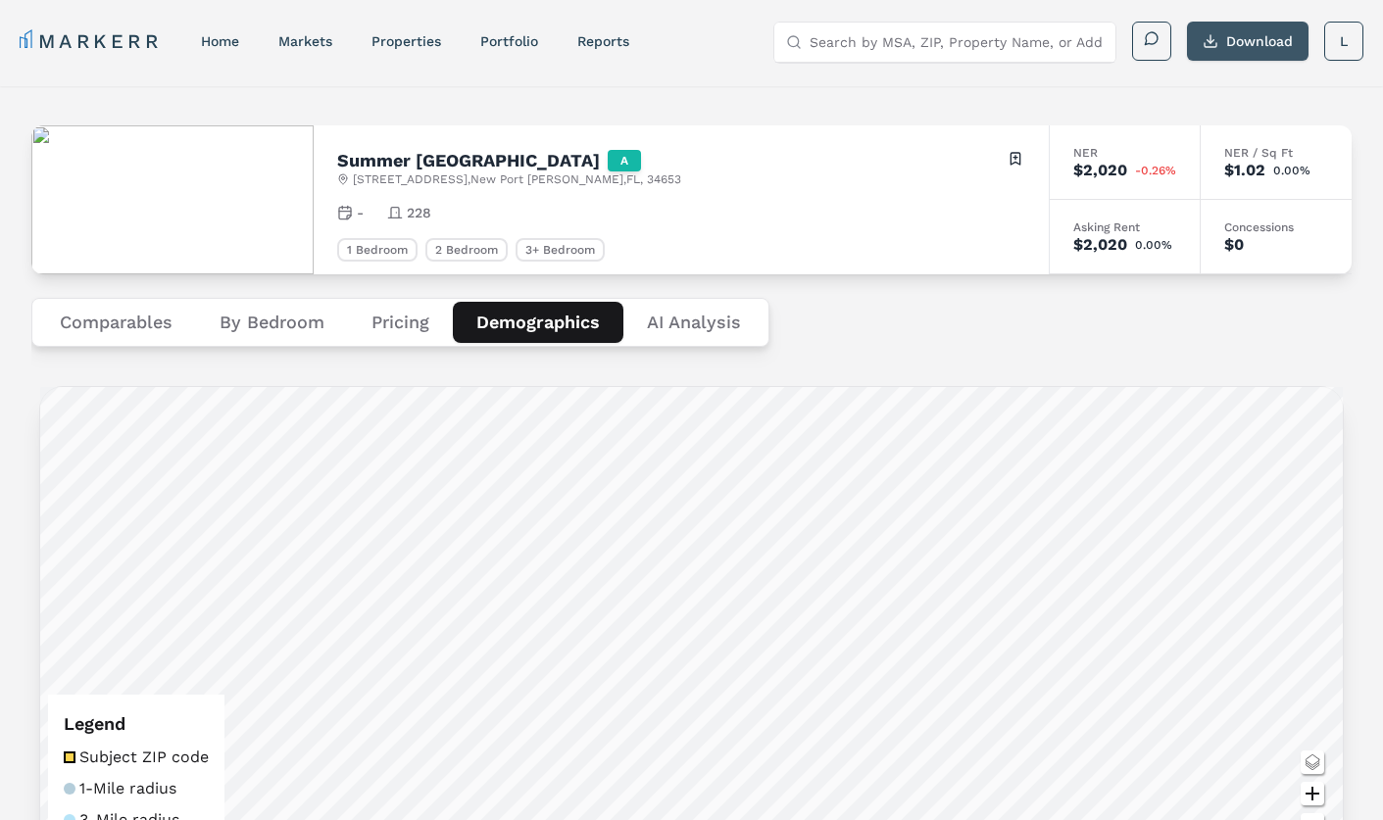
click at [1224, 32] on button "Download" at bounding box center [1248, 41] width 122 height 39
click at [407, 321] on button "Pricing" at bounding box center [400, 322] width 105 height 41
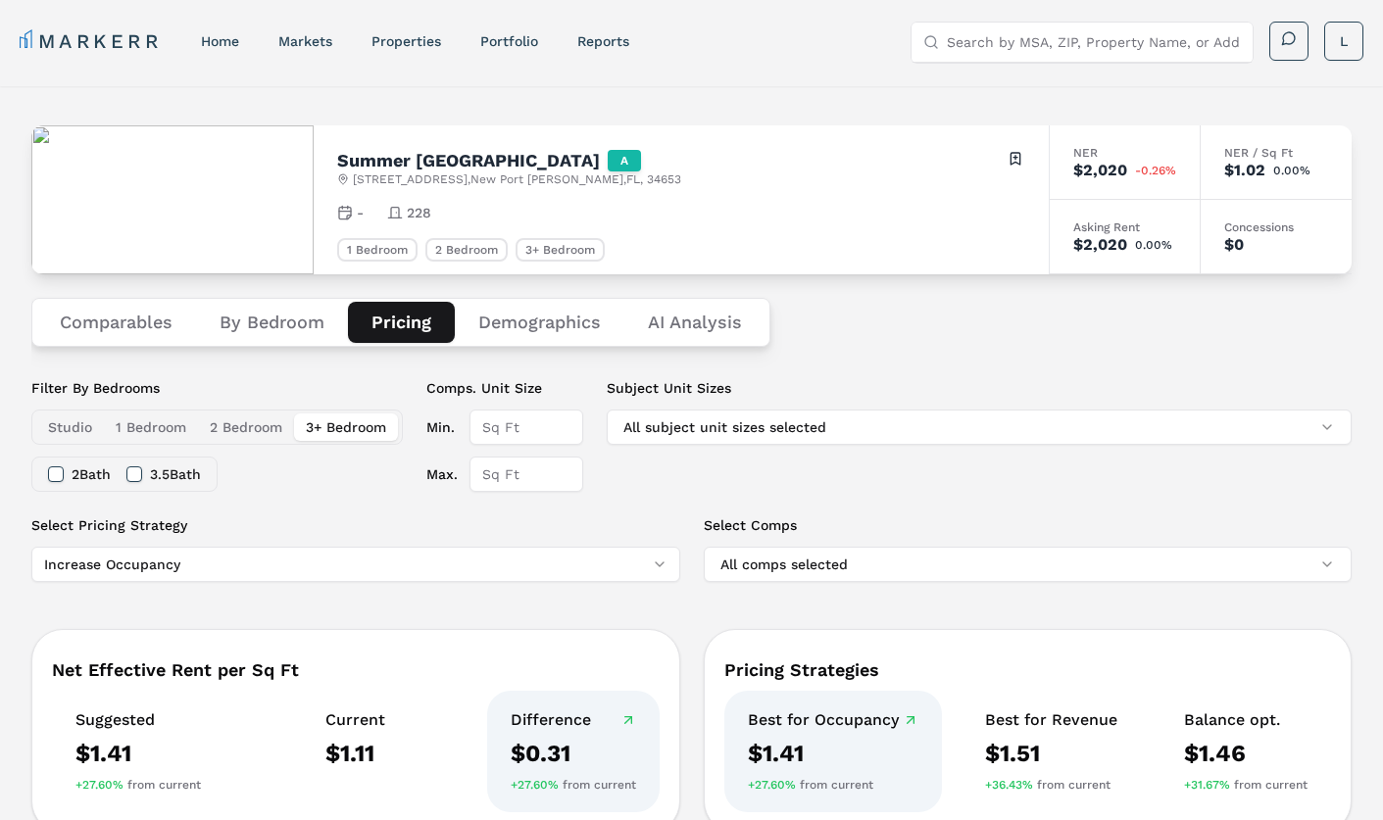
click at [119, 331] on button "Comparables" at bounding box center [116, 322] width 160 height 41
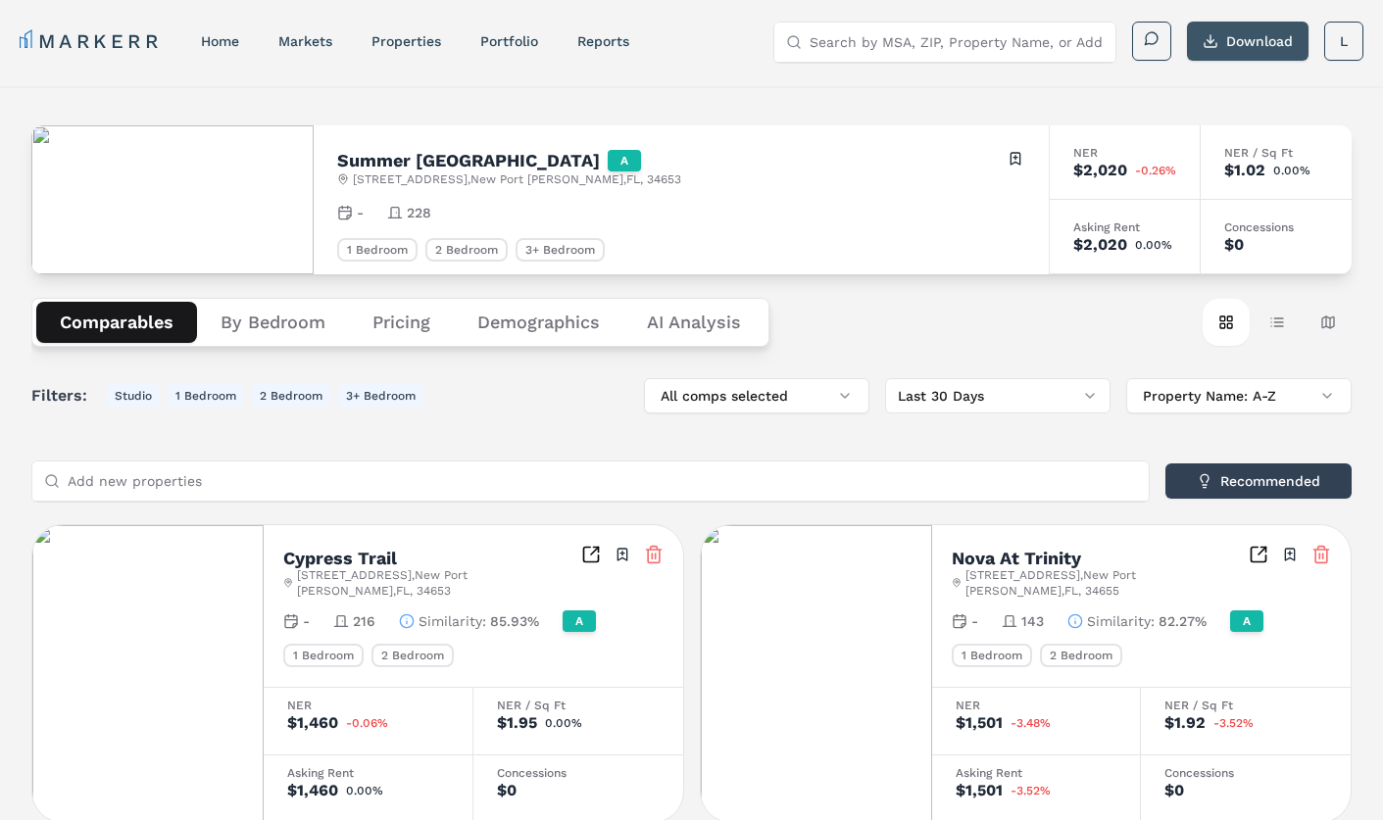
click at [1211, 33] on button "Download" at bounding box center [1248, 41] width 122 height 39
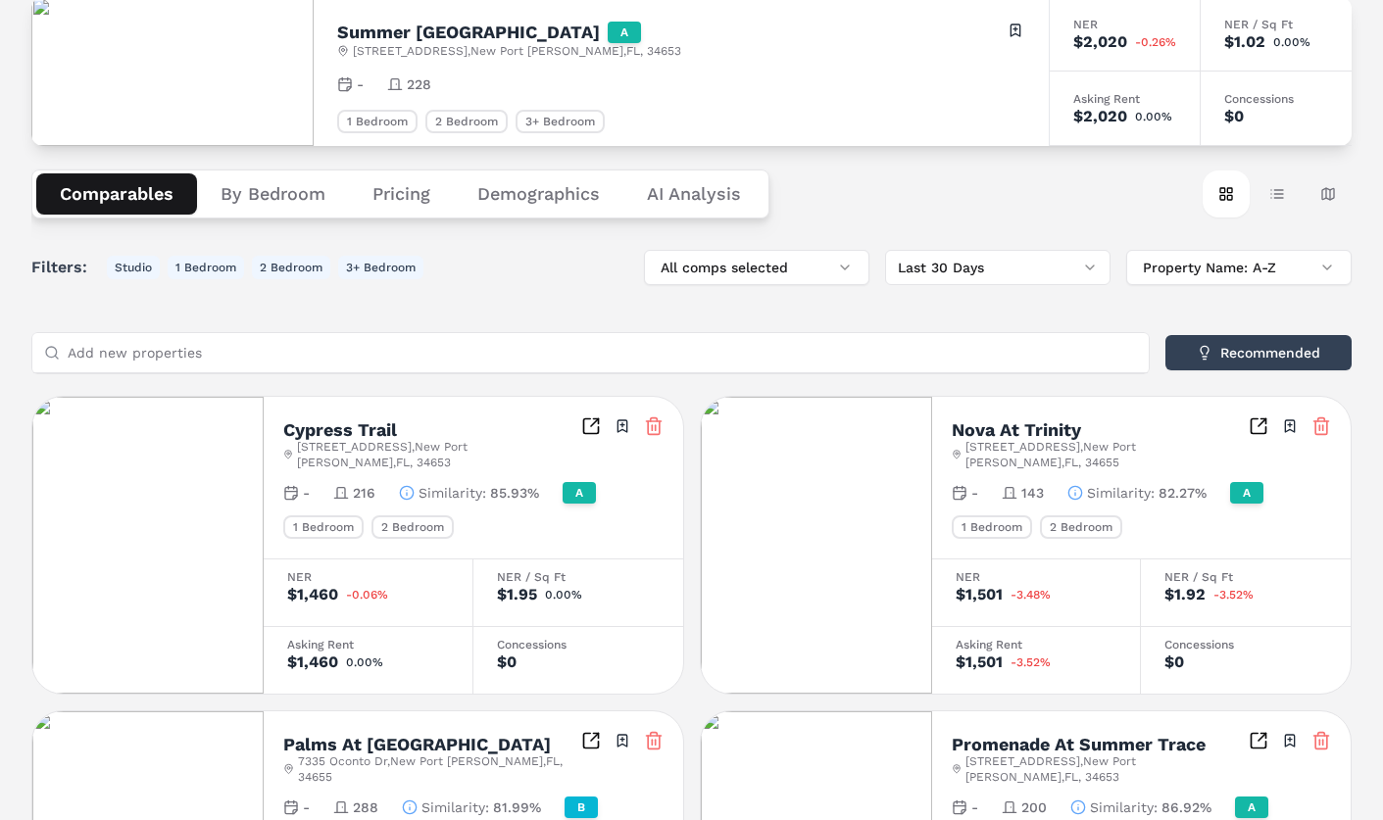
scroll to position [130, 0]
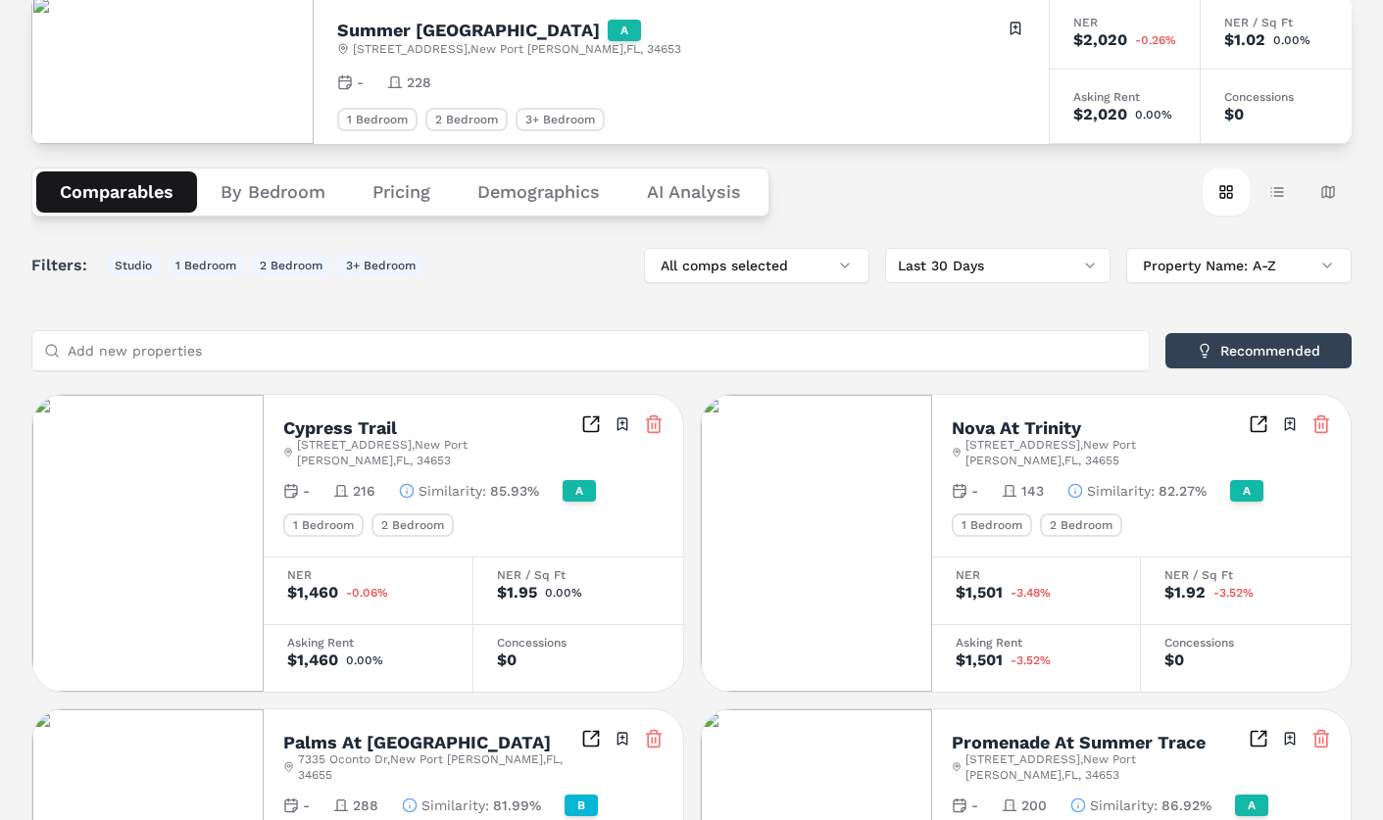
click at [273, 197] on button "By Bedroom" at bounding box center [273, 192] width 152 height 41
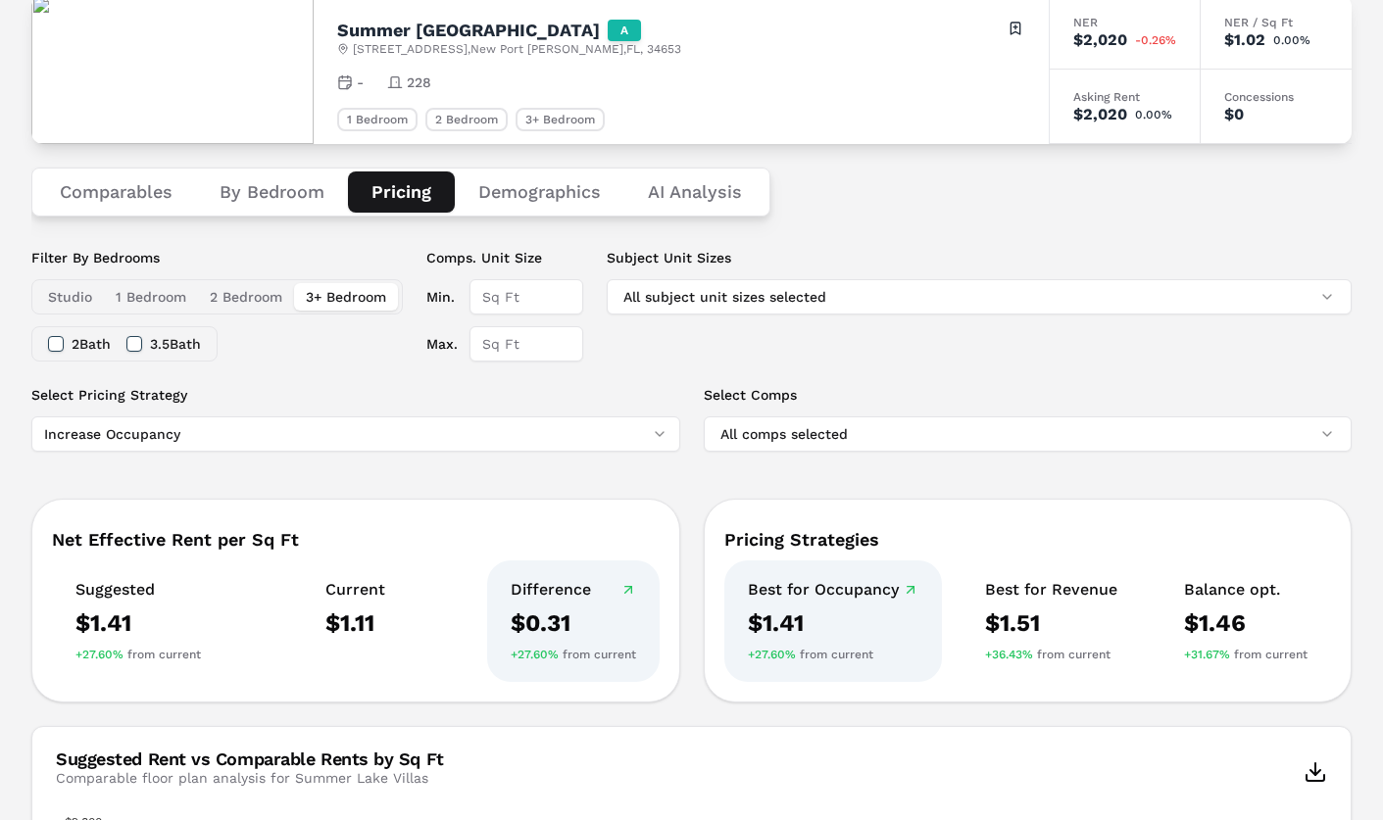
click at [399, 203] on button "Pricing" at bounding box center [401, 192] width 107 height 41
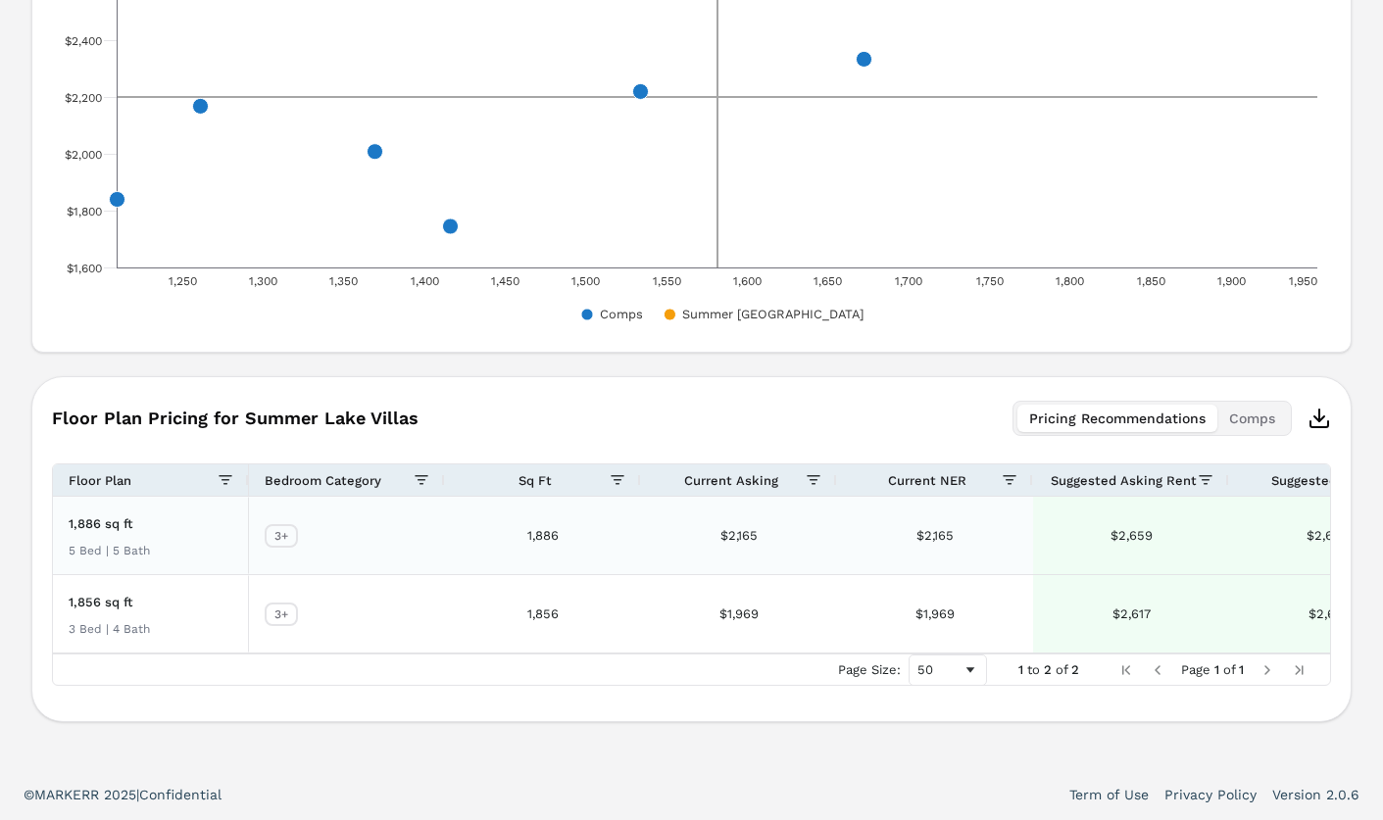
scroll to position [0, 0]
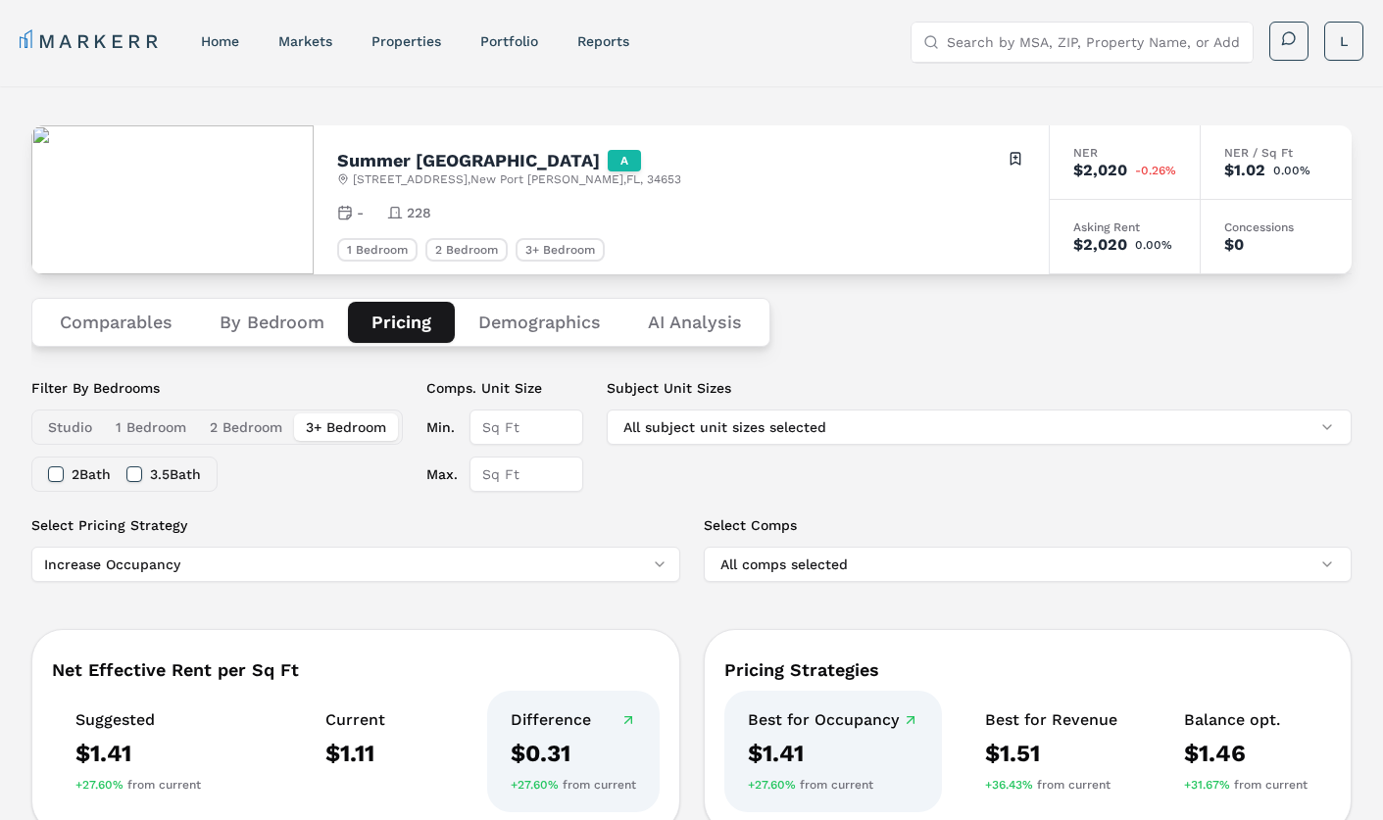
click at [519, 322] on button "Demographics" at bounding box center [540, 322] width 170 height 41
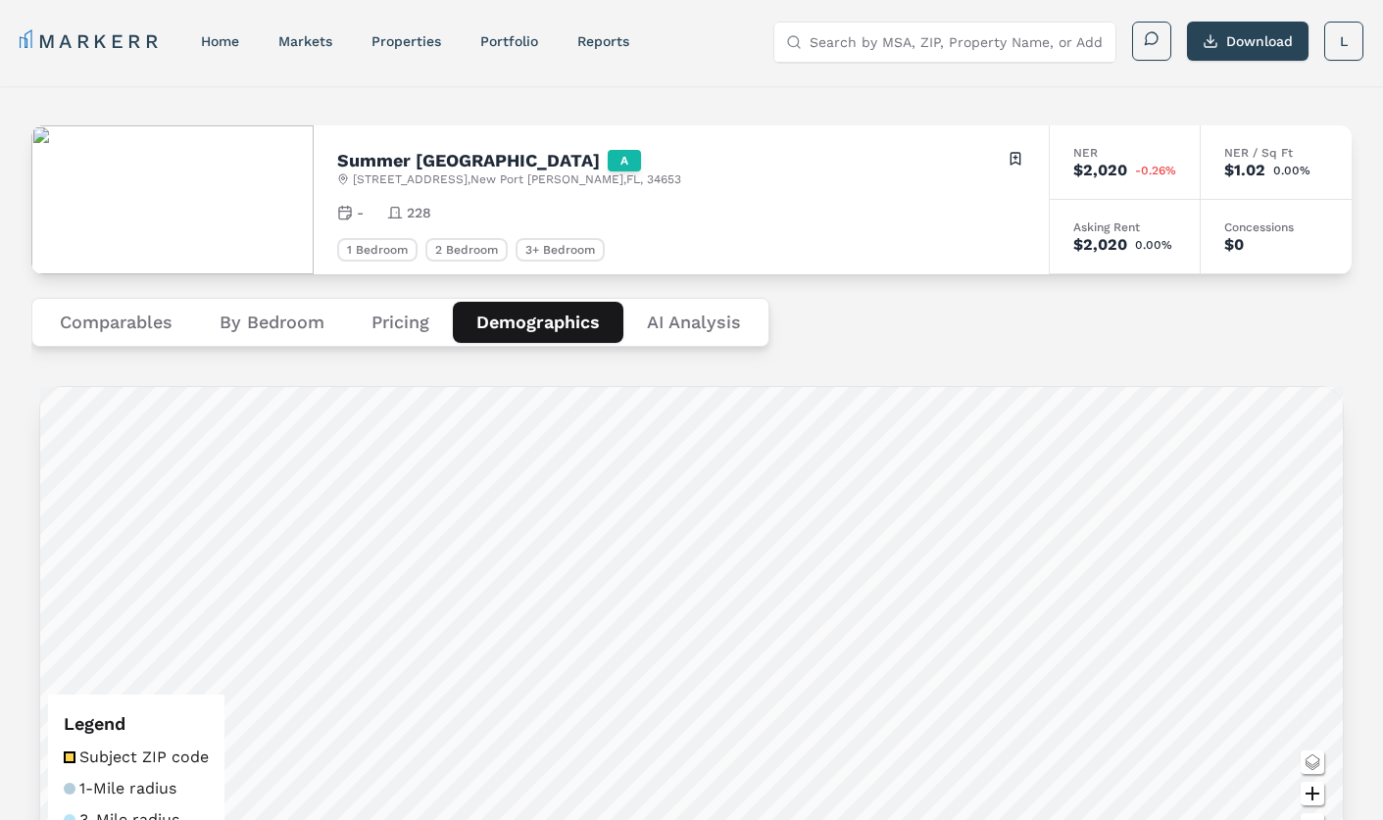
click at [714, 348] on div "Comparables By Bedroom Pricing Demographics AI Analysis" at bounding box center [691, 322] width 1320 height 96
click at [714, 326] on Analysis "AI Analysis" at bounding box center [693, 322] width 141 height 41
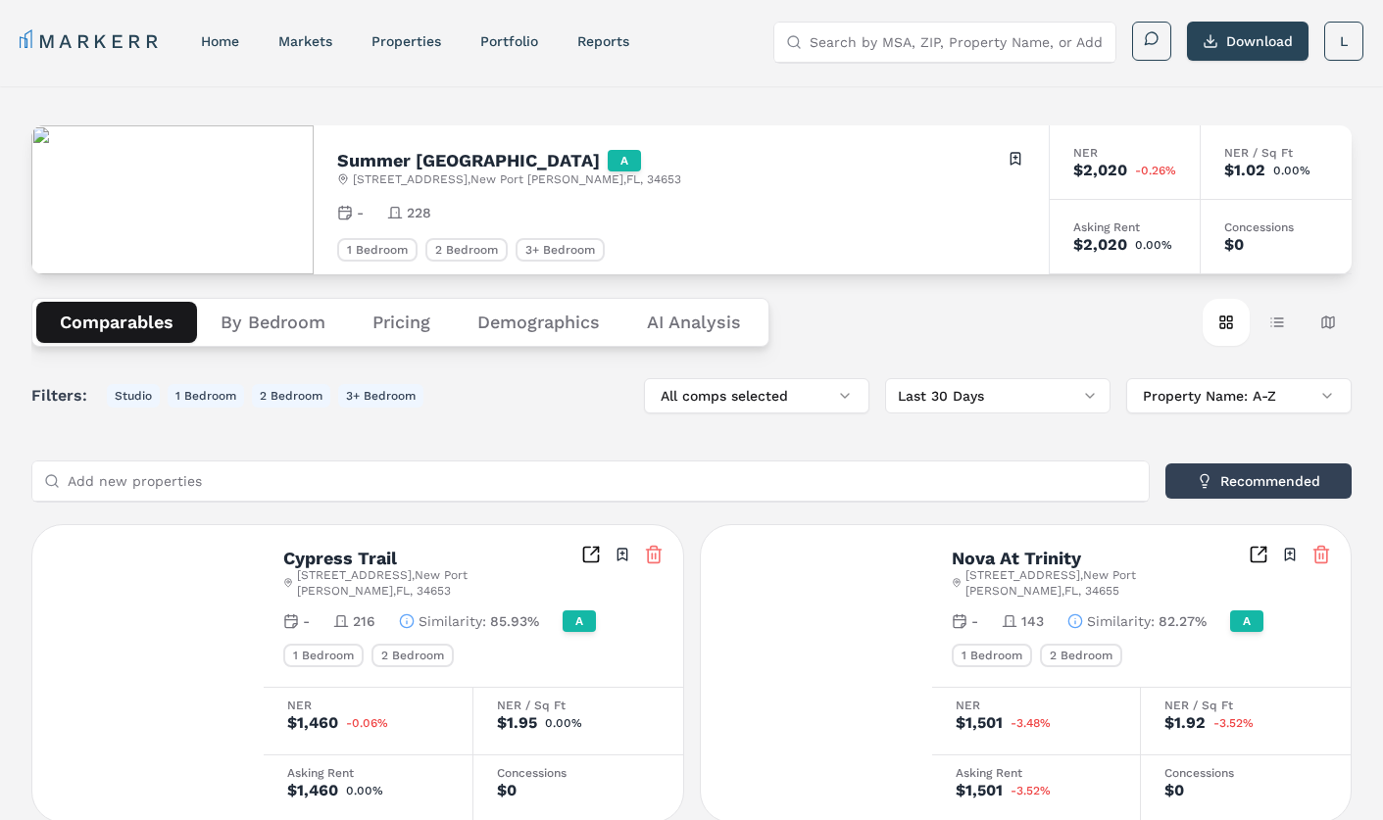
click at [136, 320] on button "Comparables" at bounding box center [116, 322] width 161 height 41
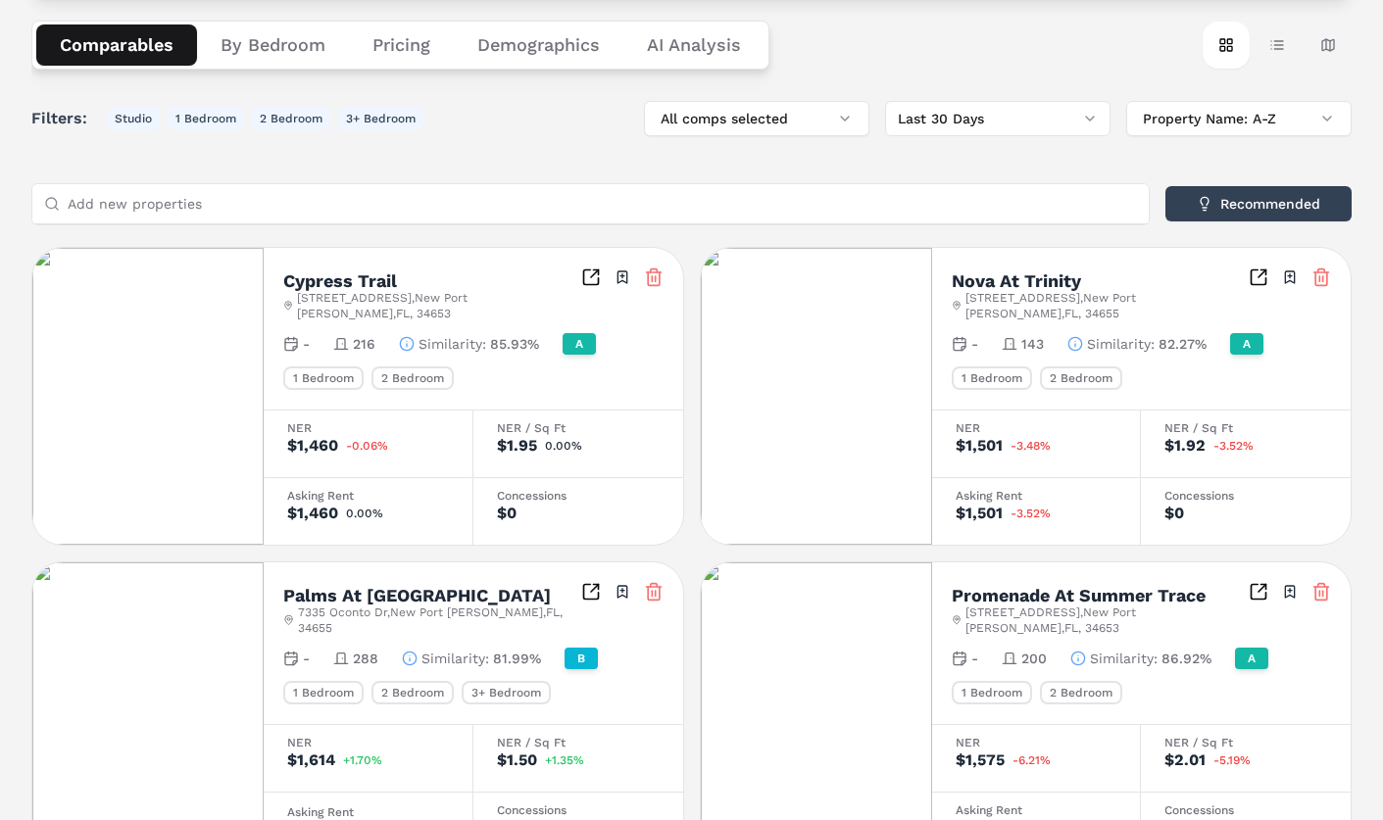
scroll to position [279, 0]
